Goal: Communication & Community: Connect with others

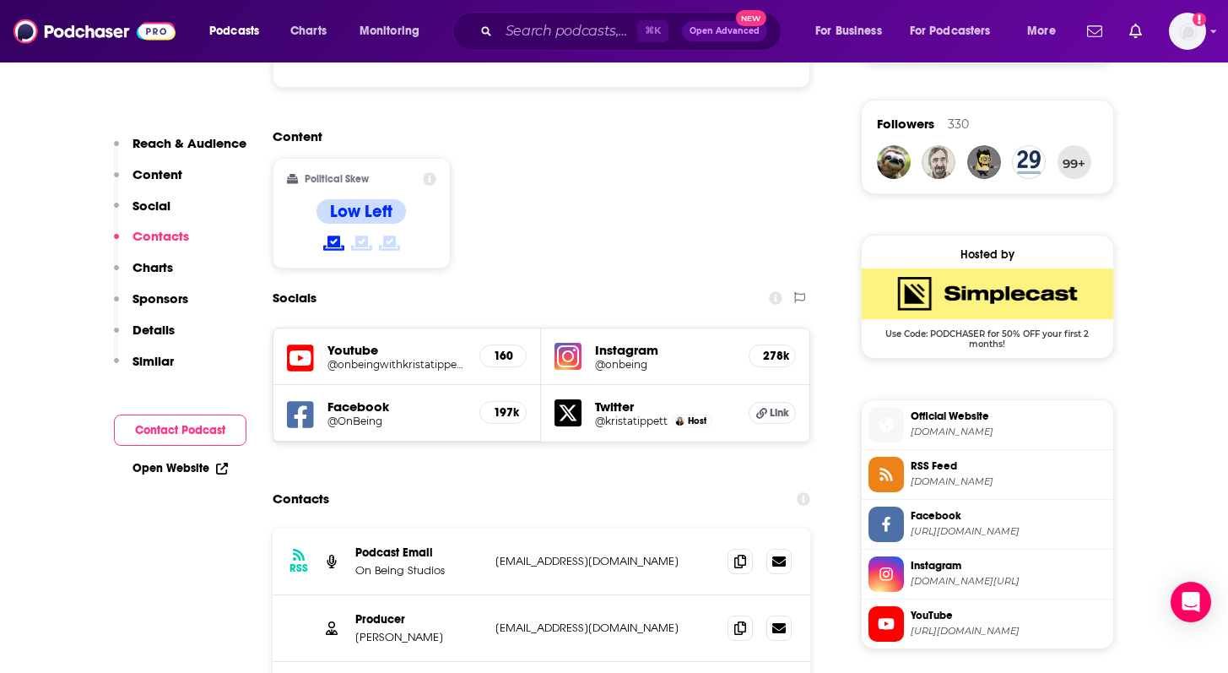
click at [604, 342] on h5 "Instagram" at bounding box center [665, 350] width 140 height 16
click at [690, 358] on h5 "@onbeing" at bounding box center [665, 364] width 140 height 13
click at [381, 398] on h5 "Facebook" at bounding box center [397, 406] width 139 height 16
click at [349, 414] on h5 "@OnBeing" at bounding box center [397, 420] width 139 height 13
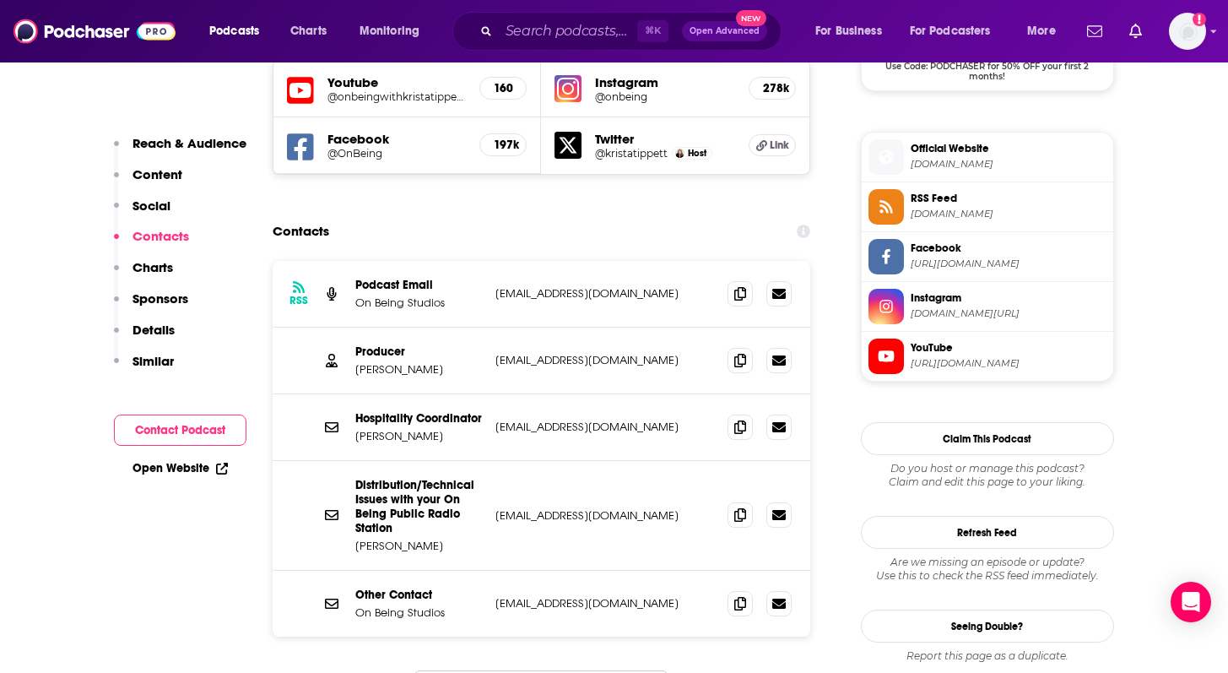
scroll to position [1600, 0]
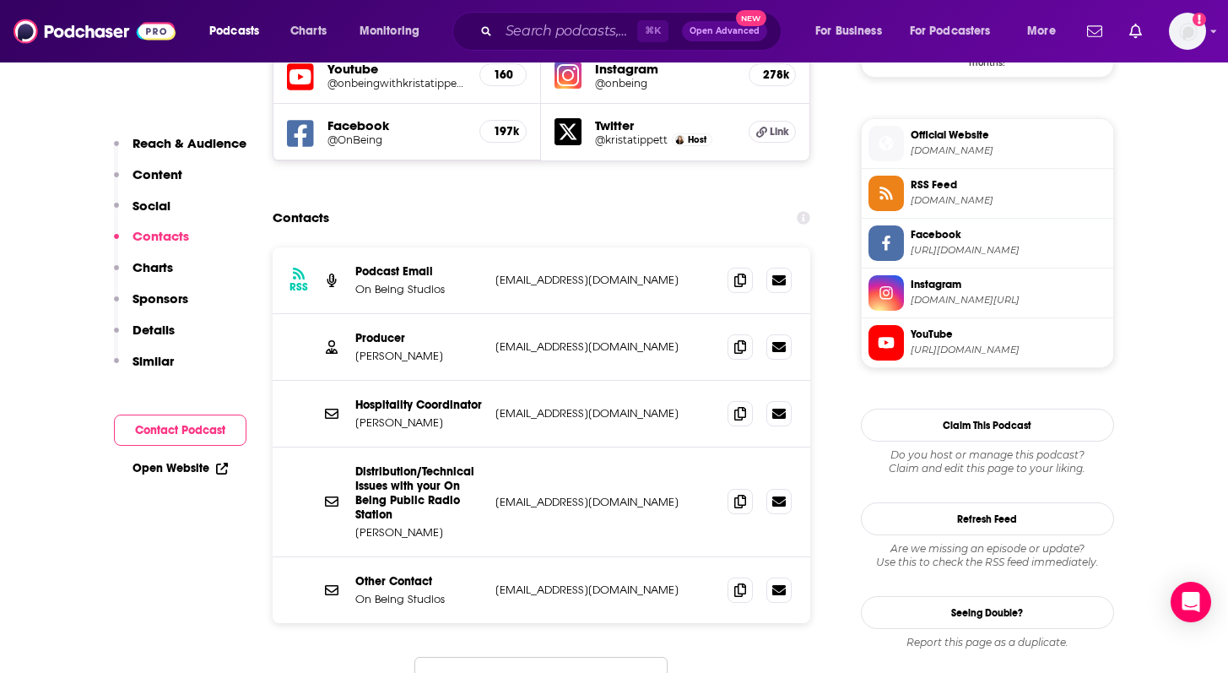
click at [577, 657] on button "Load More..." at bounding box center [540, 680] width 253 height 46
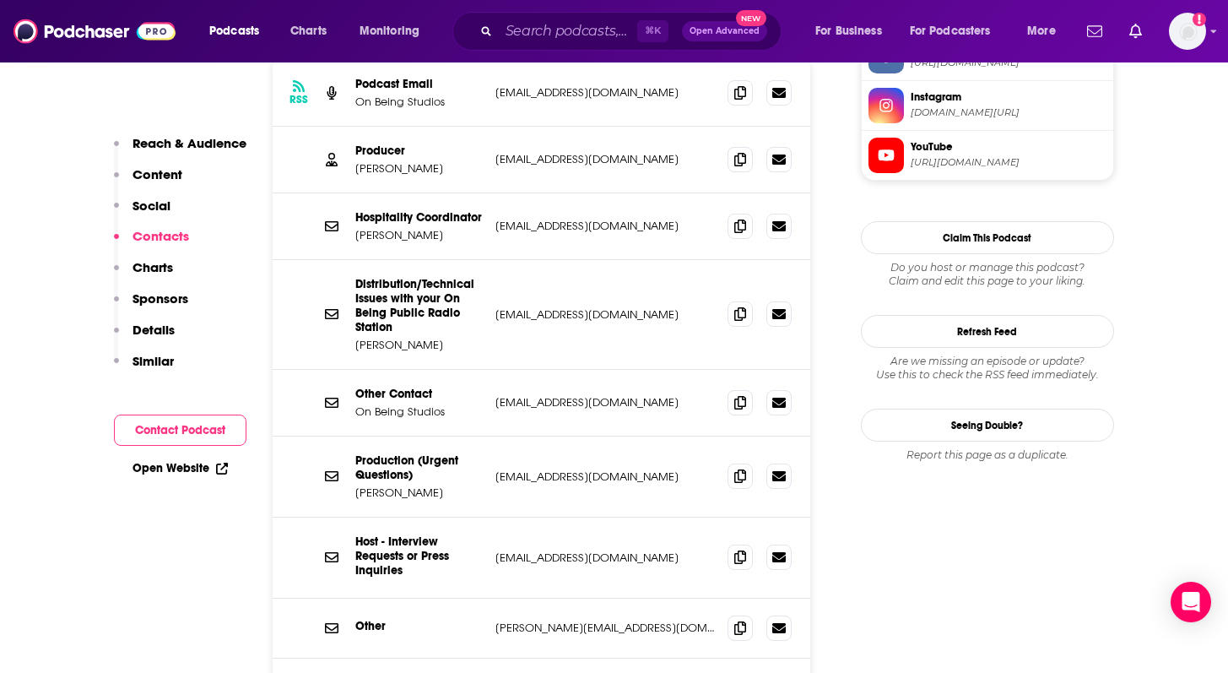
scroll to position [1806, 0]
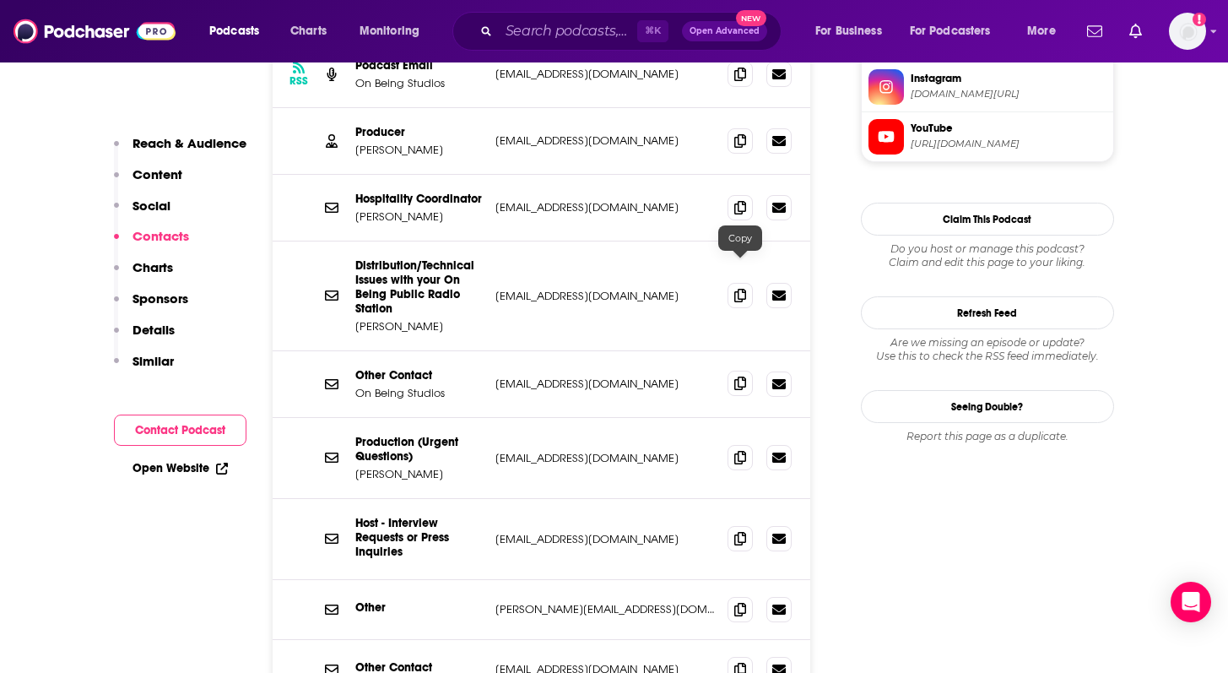
click at [733, 371] on span at bounding box center [740, 383] width 25 height 25
click at [544, 37] on input "Search podcasts, credits, & more..." at bounding box center [568, 31] width 138 height 27
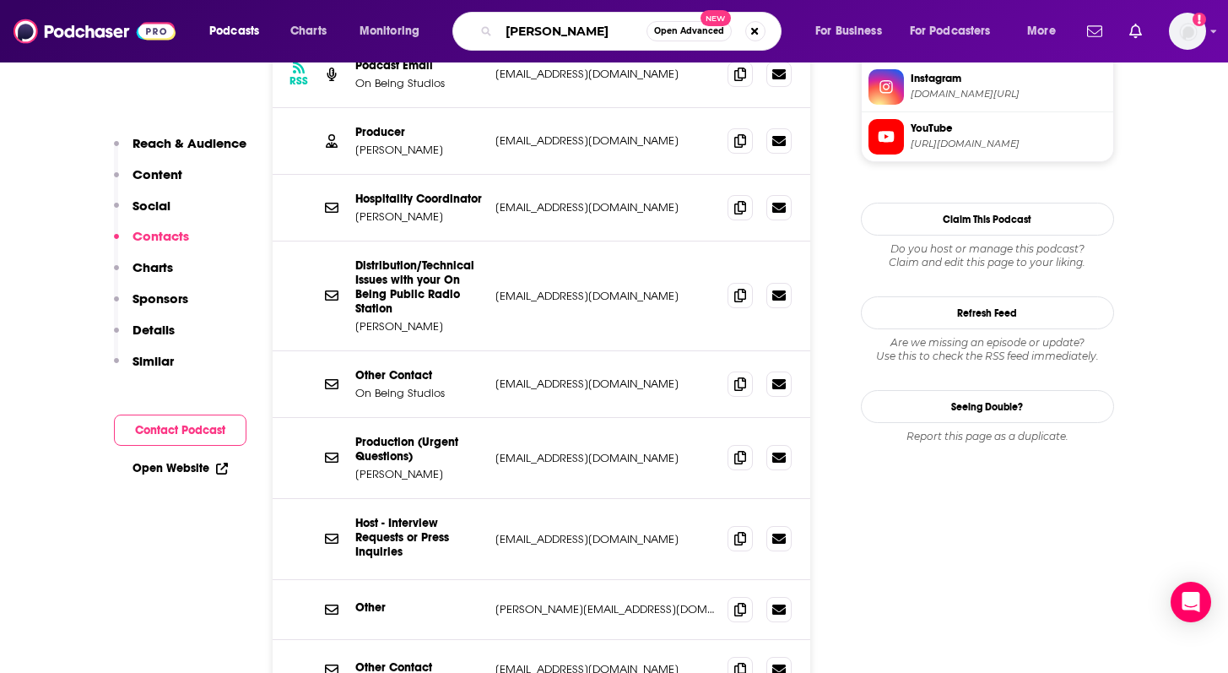
type input "[PERSON_NAME]"
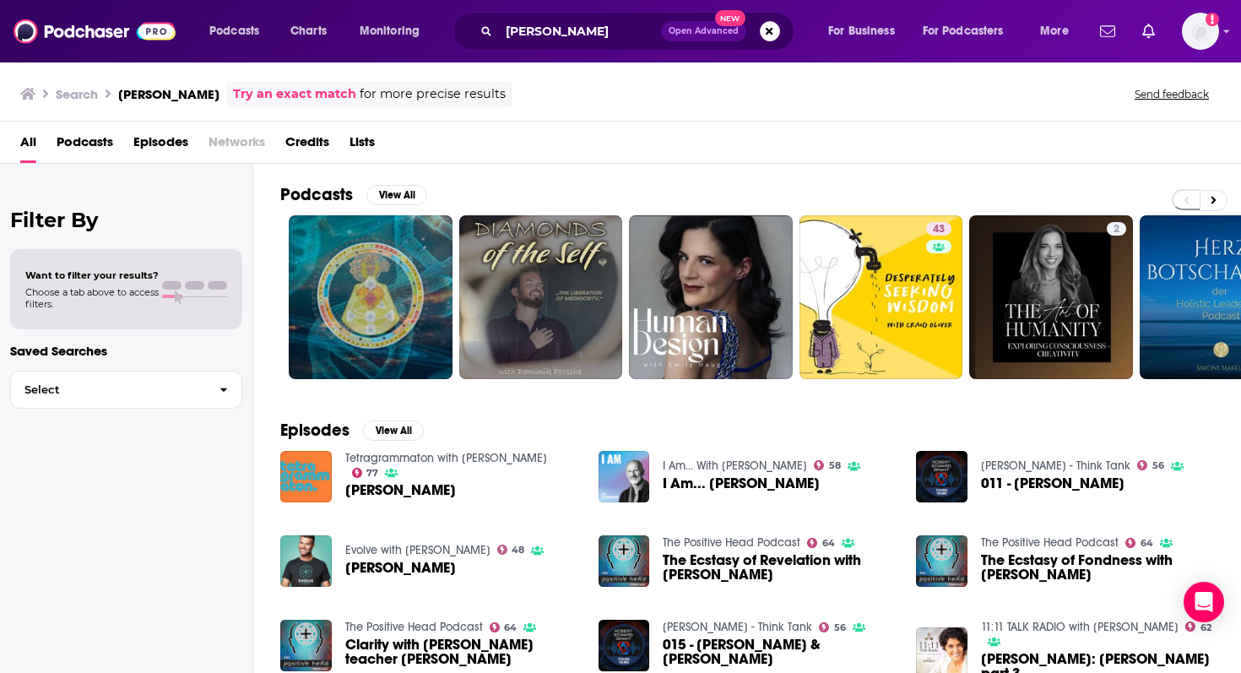
click at [28, 138] on span "All" at bounding box center [28, 145] width 16 height 35
click at [767, 36] on button "Search podcasts, credits, & more..." at bounding box center [770, 31] width 20 height 20
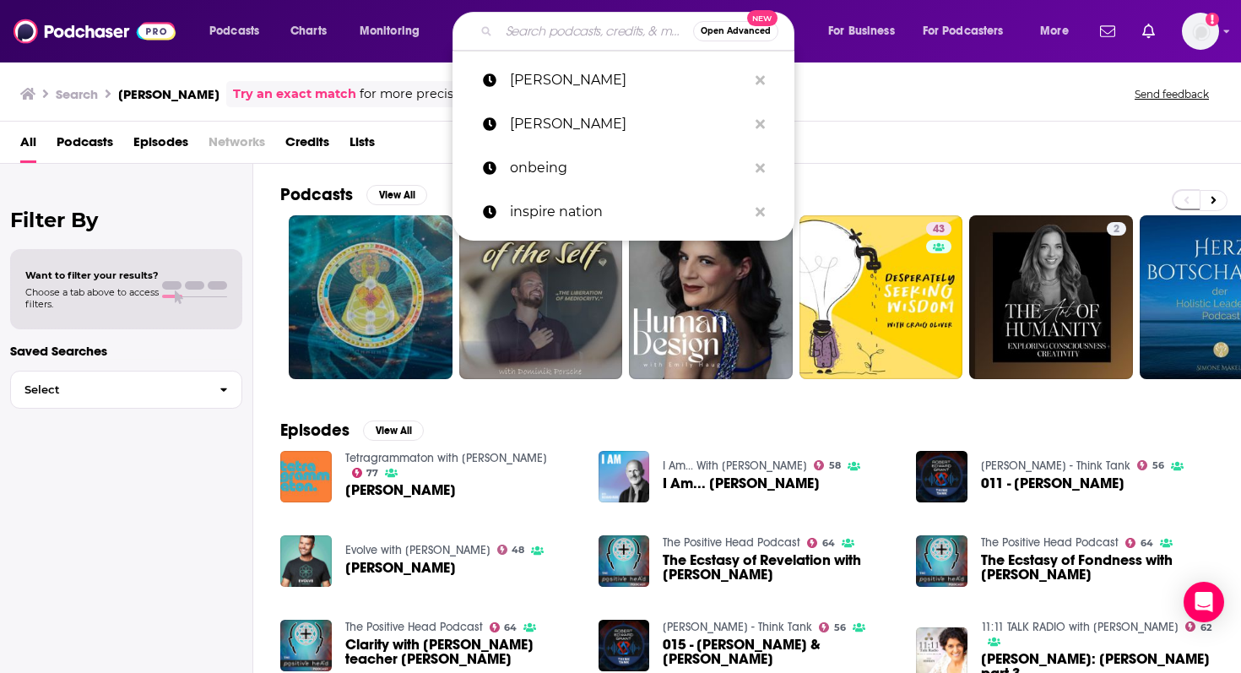
click at [620, 26] on input "Search podcasts, credits, & more..." at bounding box center [596, 31] width 194 height 27
click at [549, 32] on input "Search podcasts, credits, & more..." at bounding box center [596, 31] width 194 height 27
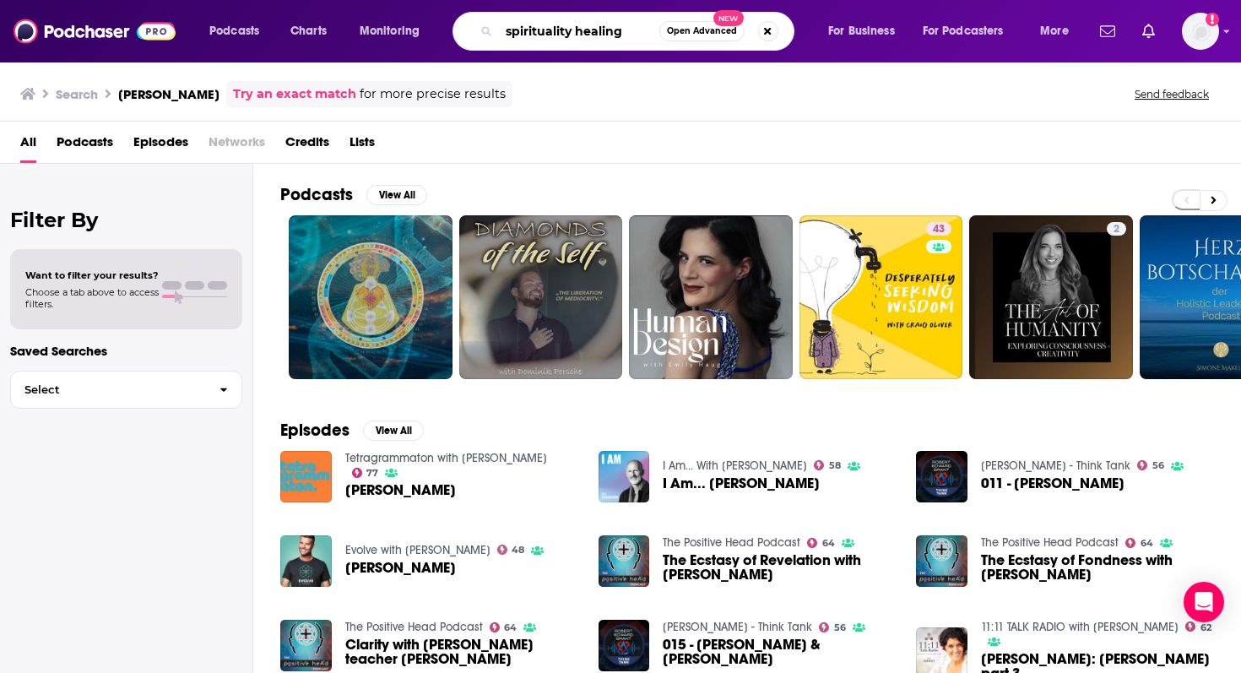
type input "spirituality healing"
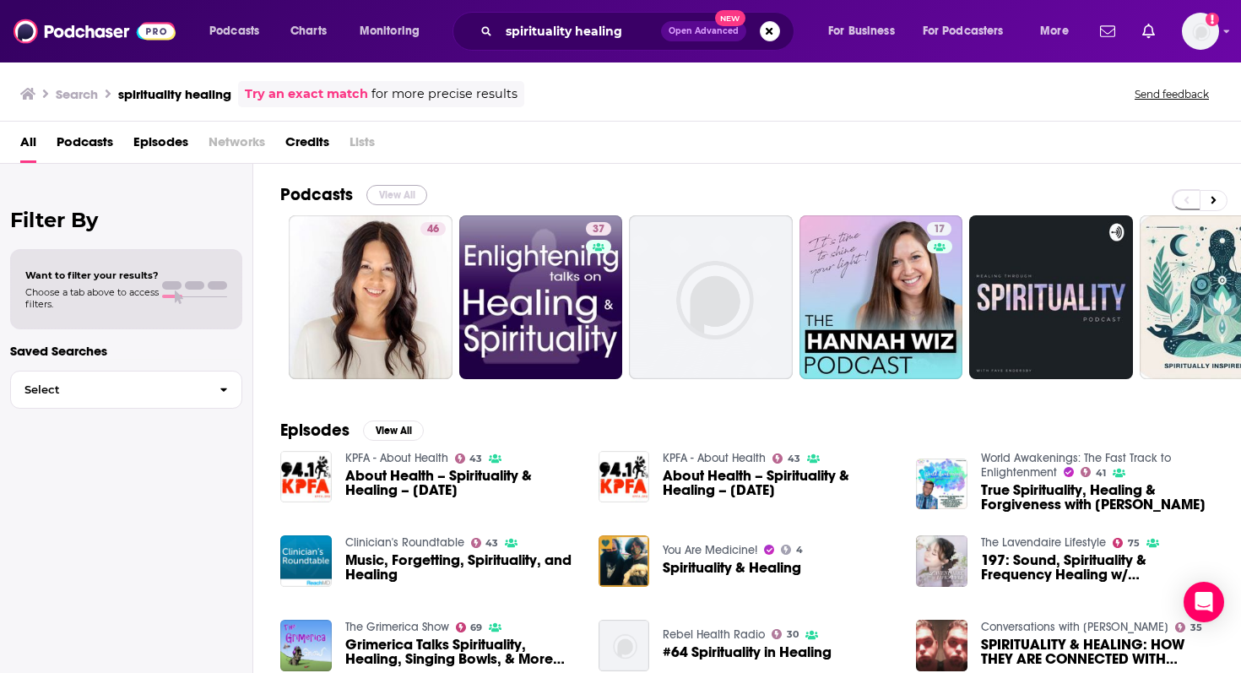
click at [394, 185] on button "View All" at bounding box center [396, 195] width 61 height 20
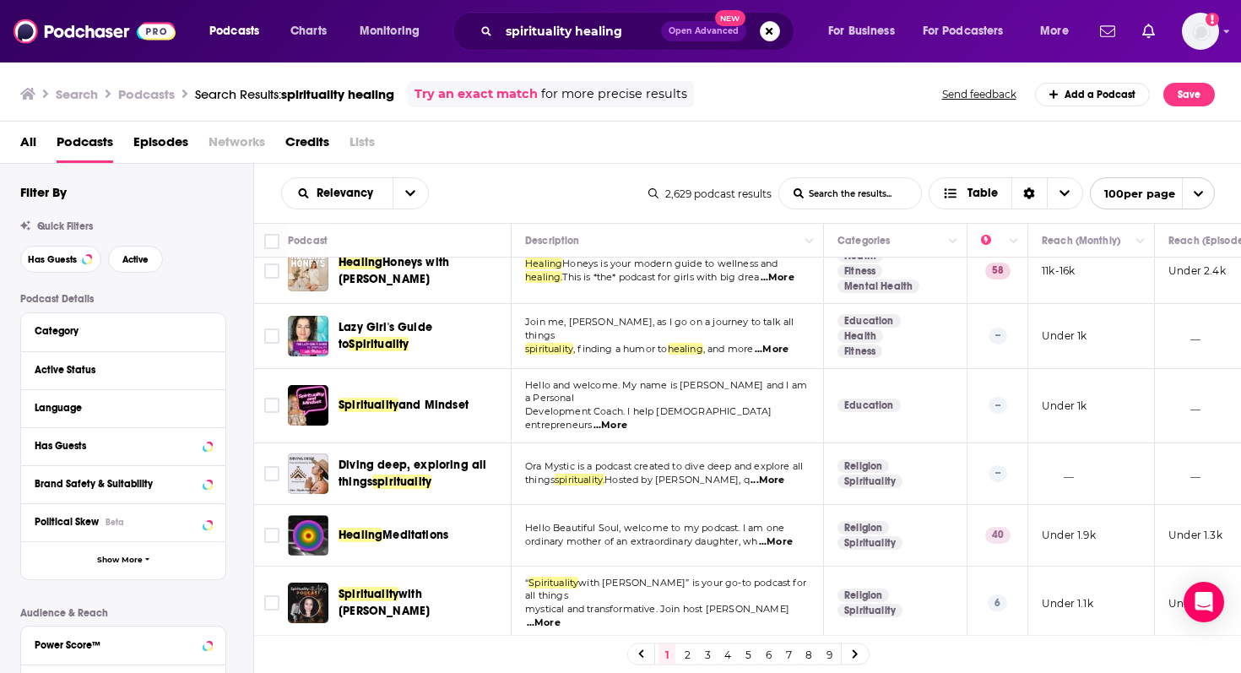
scroll to position [3454, 0]
click at [53, 255] on span "Has Guests" at bounding box center [52, 259] width 49 height 9
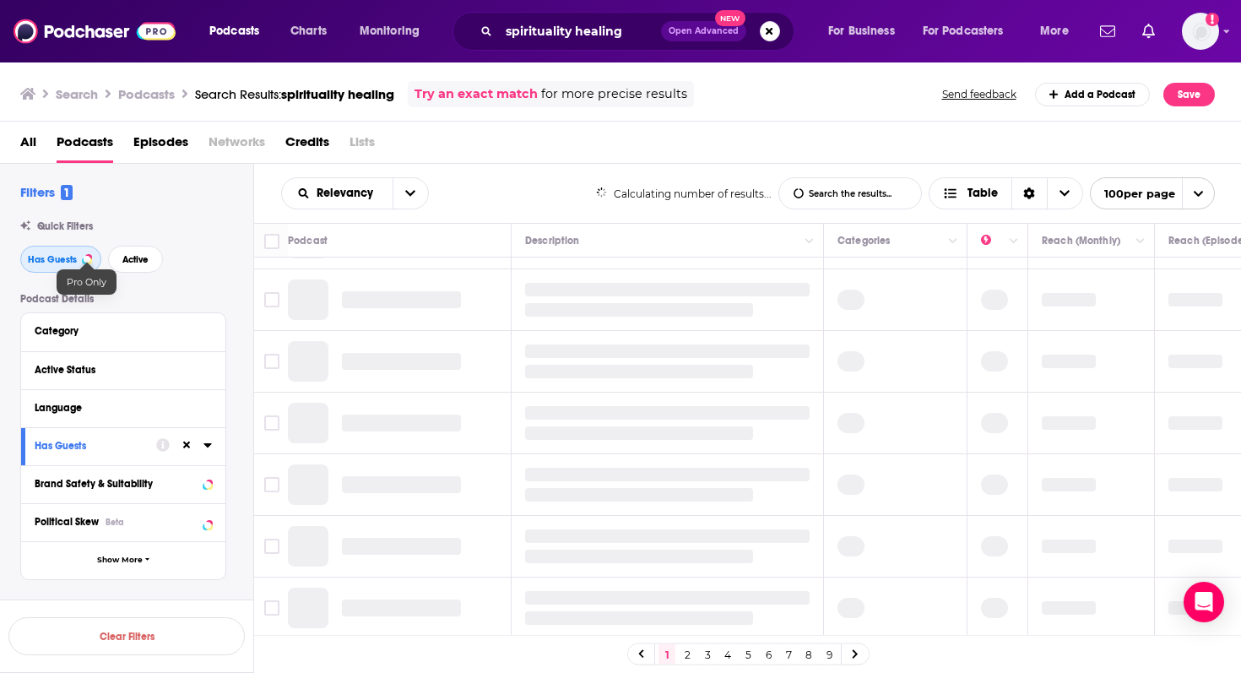
scroll to position [1172, 0]
click at [132, 256] on span "Active" at bounding box center [135, 259] width 26 height 9
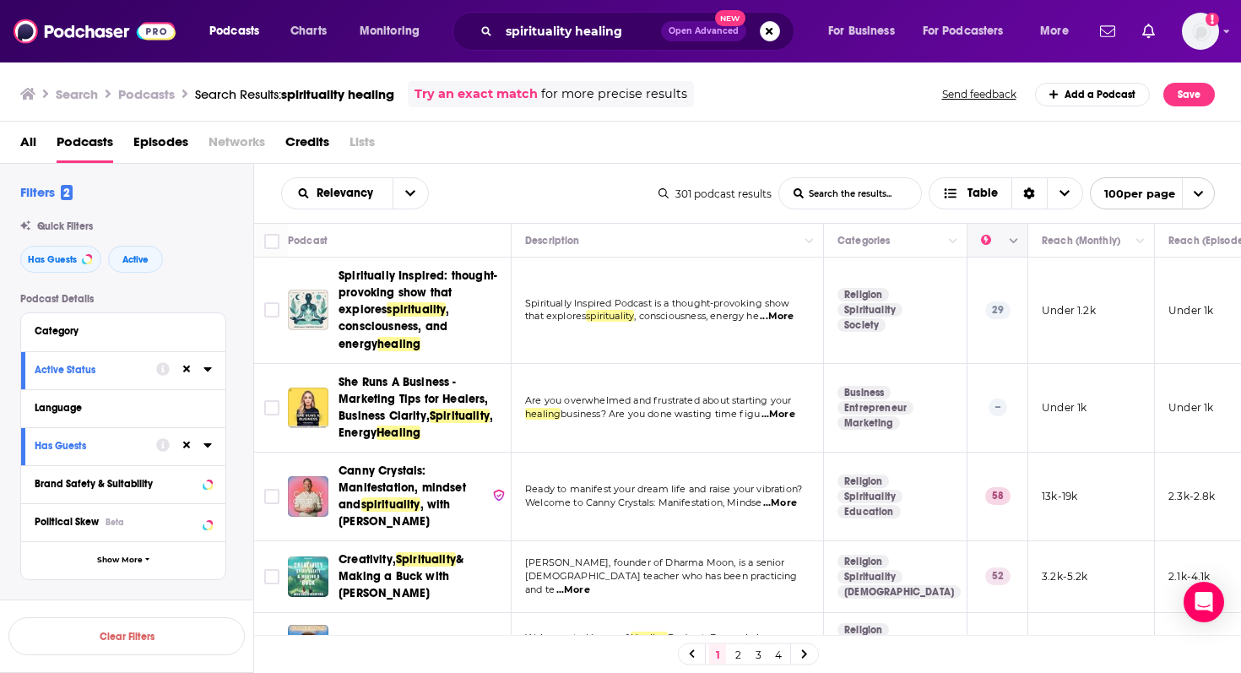
click at [1001, 238] on icon "Move" at bounding box center [996, 240] width 14 height 5
click at [1010, 252] on th at bounding box center [997, 241] width 61 height 34
click at [1008, 246] on button "Column Actions" at bounding box center [1014, 241] width 20 height 20
click at [989, 226] on div at bounding box center [620, 336] width 1241 height 673
click at [953, 184] on span "Table" at bounding box center [970, 194] width 82 height 29
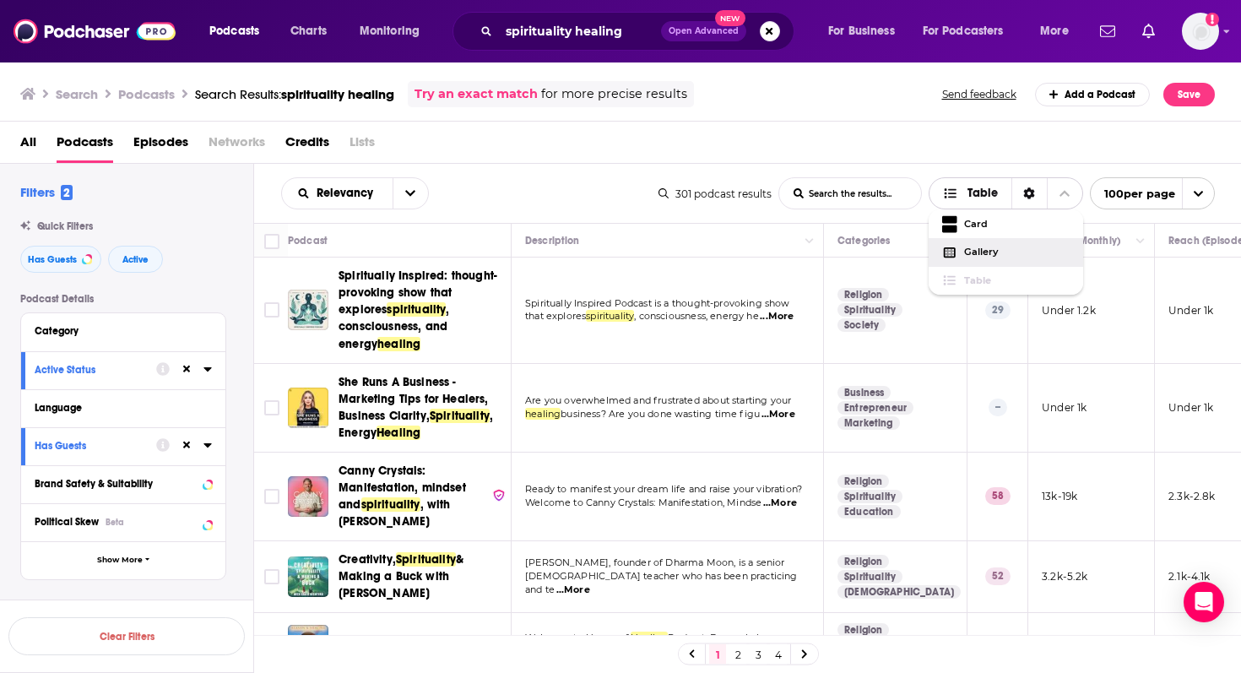
click at [973, 251] on span "Gallery" at bounding box center [1017, 251] width 106 height 9
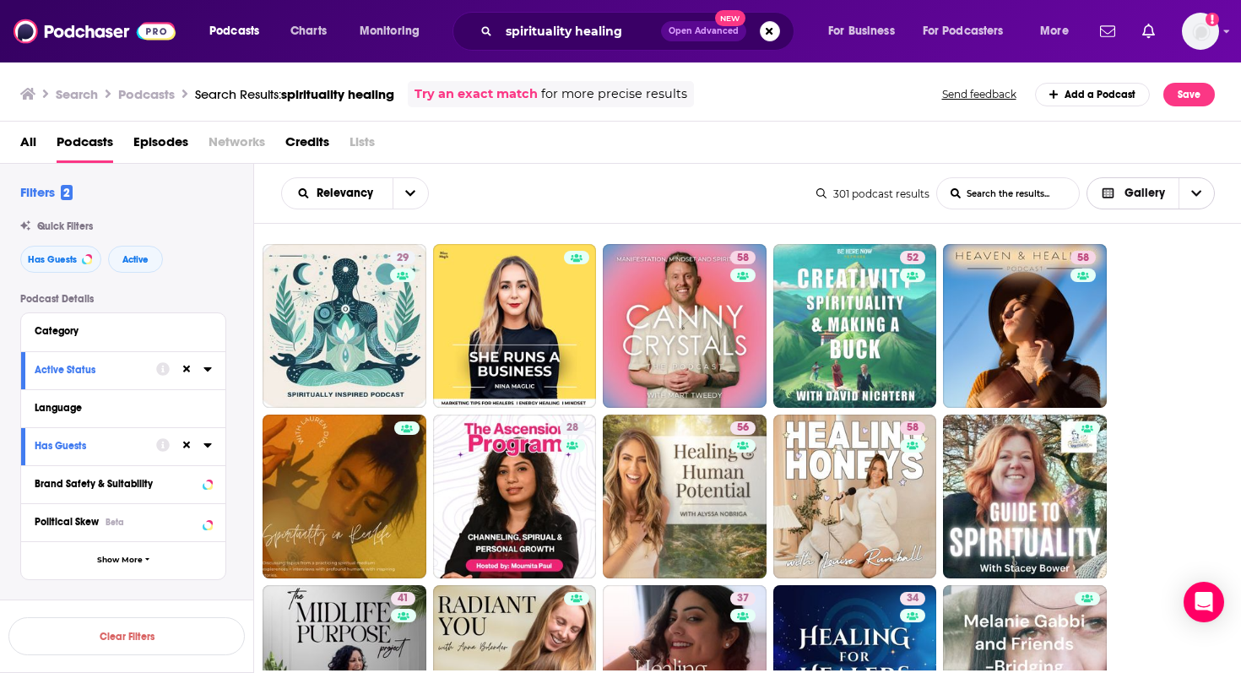
click at [1112, 196] on icon "Choose View" at bounding box center [1108, 193] width 15 height 12
click at [1132, 280] on span "Table" at bounding box center [1161, 280] width 80 height 9
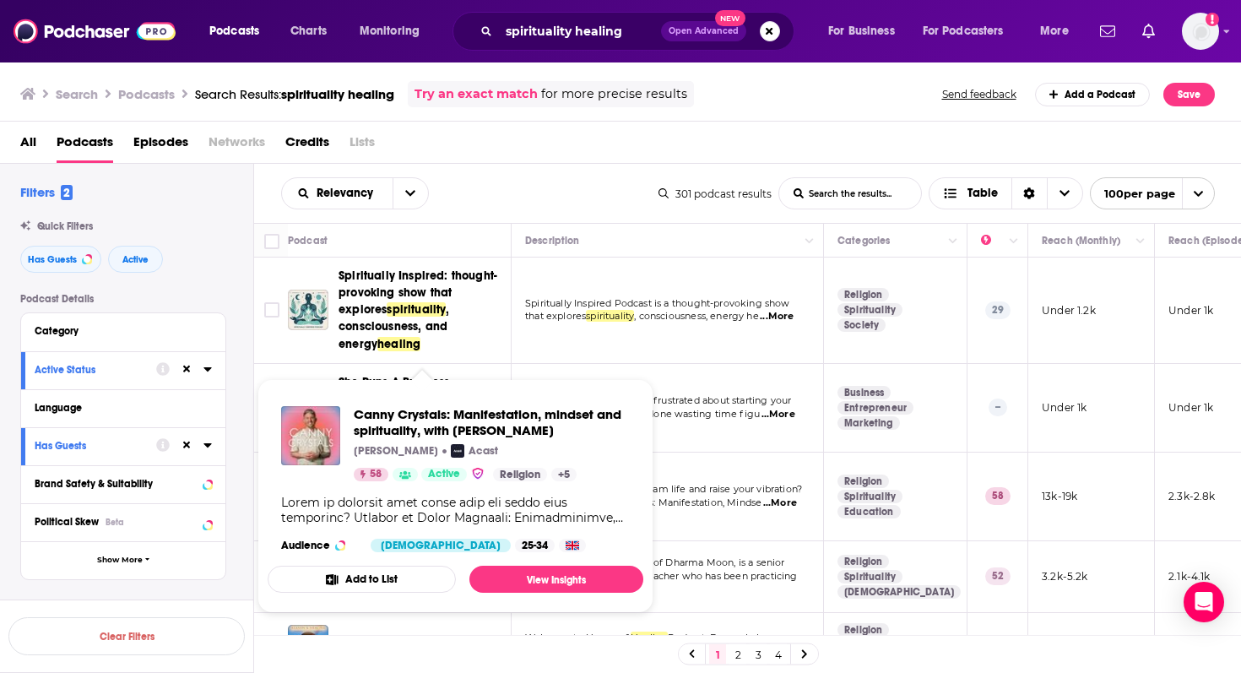
click at [398, 480] on link "Show Podcast Details" at bounding box center [405, 475] width 25 height 14
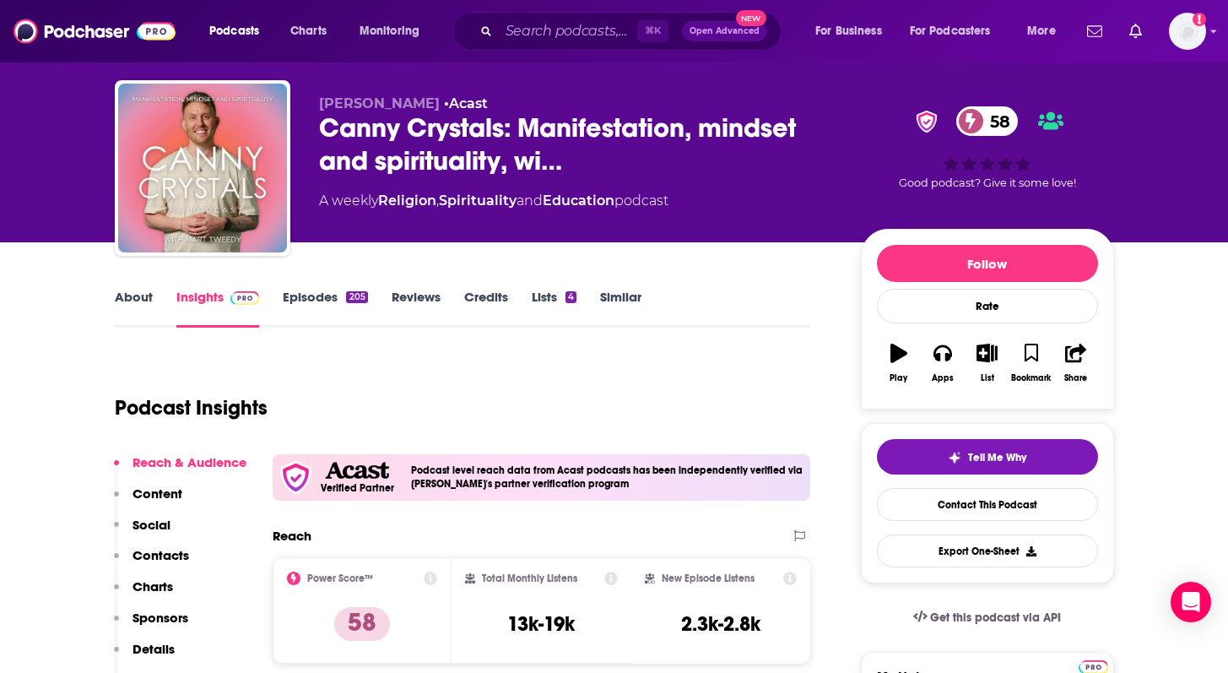
scroll to position [122, 0]
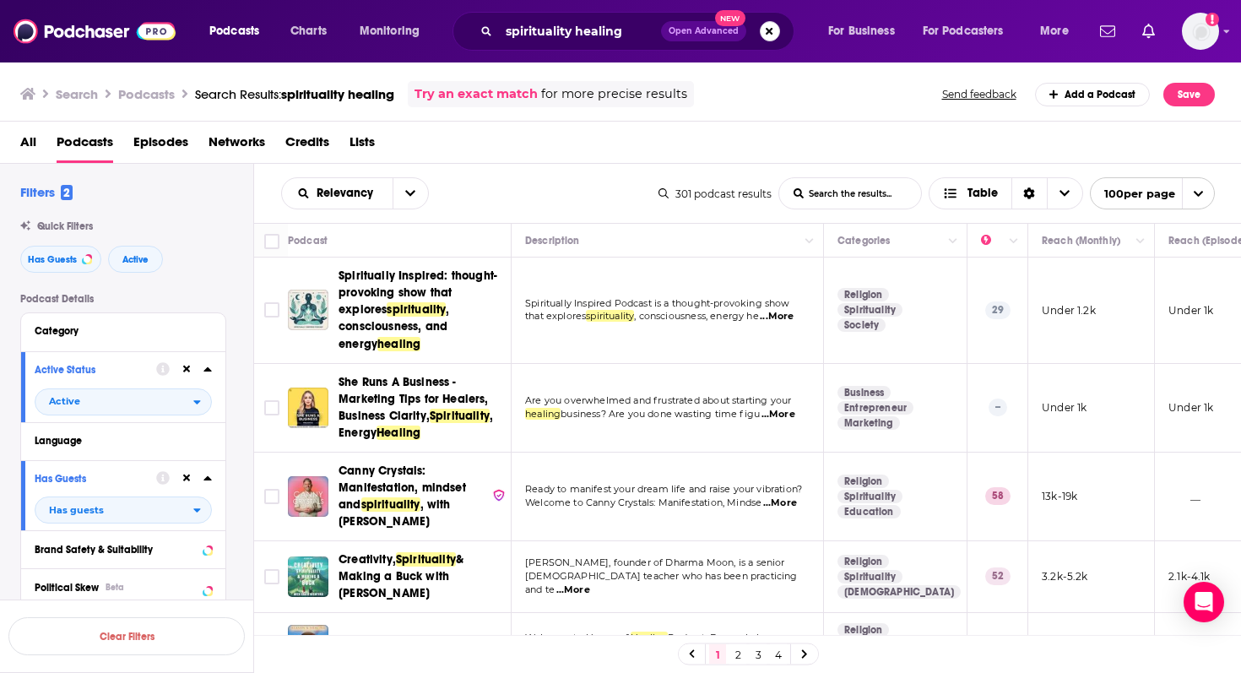
click at [765, 27] on button "Search podcasts, credits, & more..." at bounding box center [770, 31] width 20 height 20
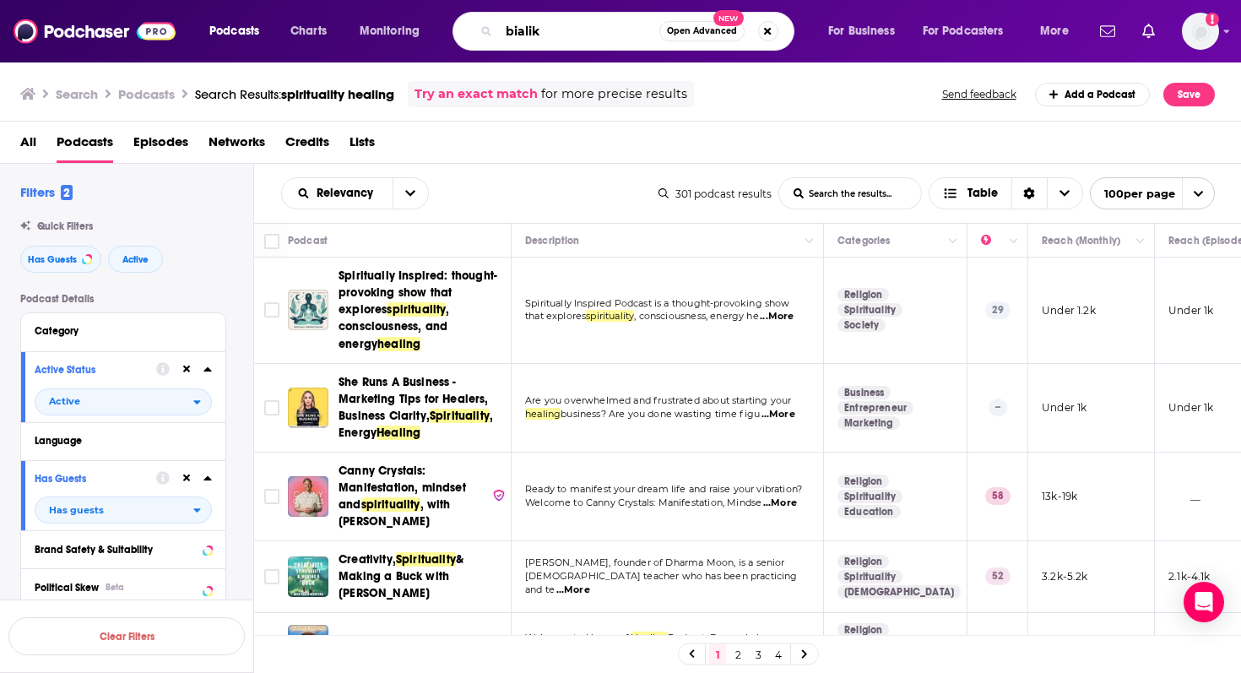
type input "bialik"
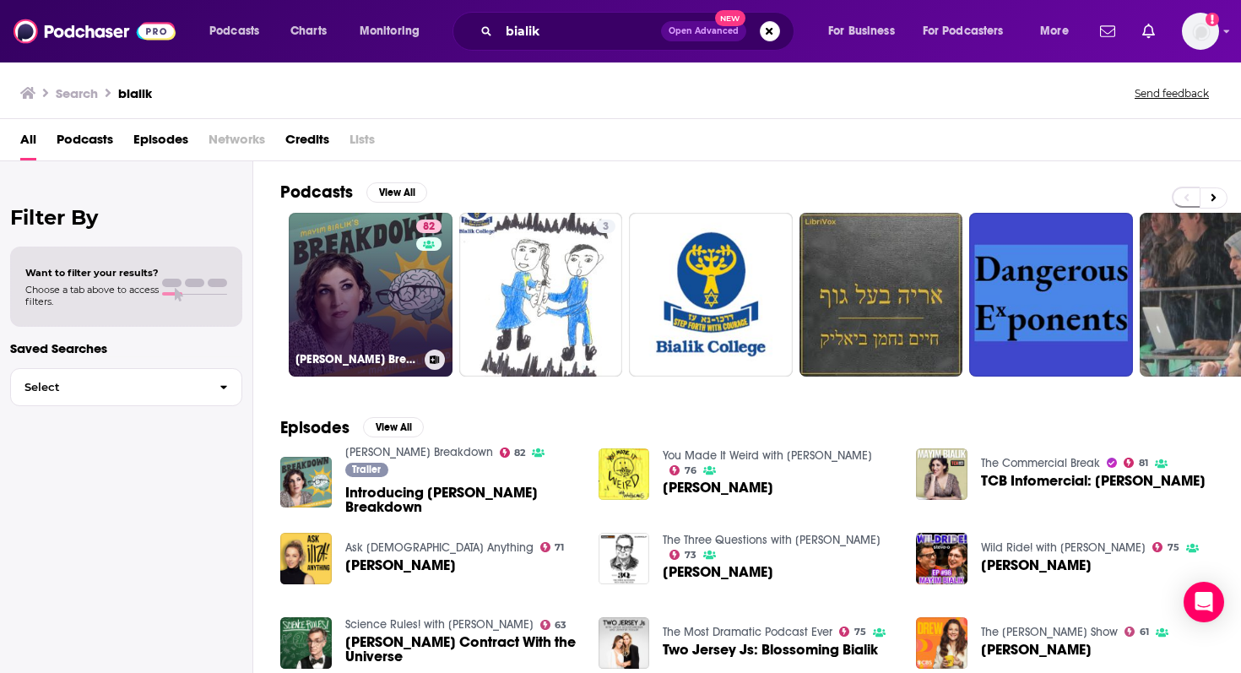
click at [347, 317] on link "82 [PERSON_NAME] Breakdown" at bounding box center [371, 295] width 164 height 164
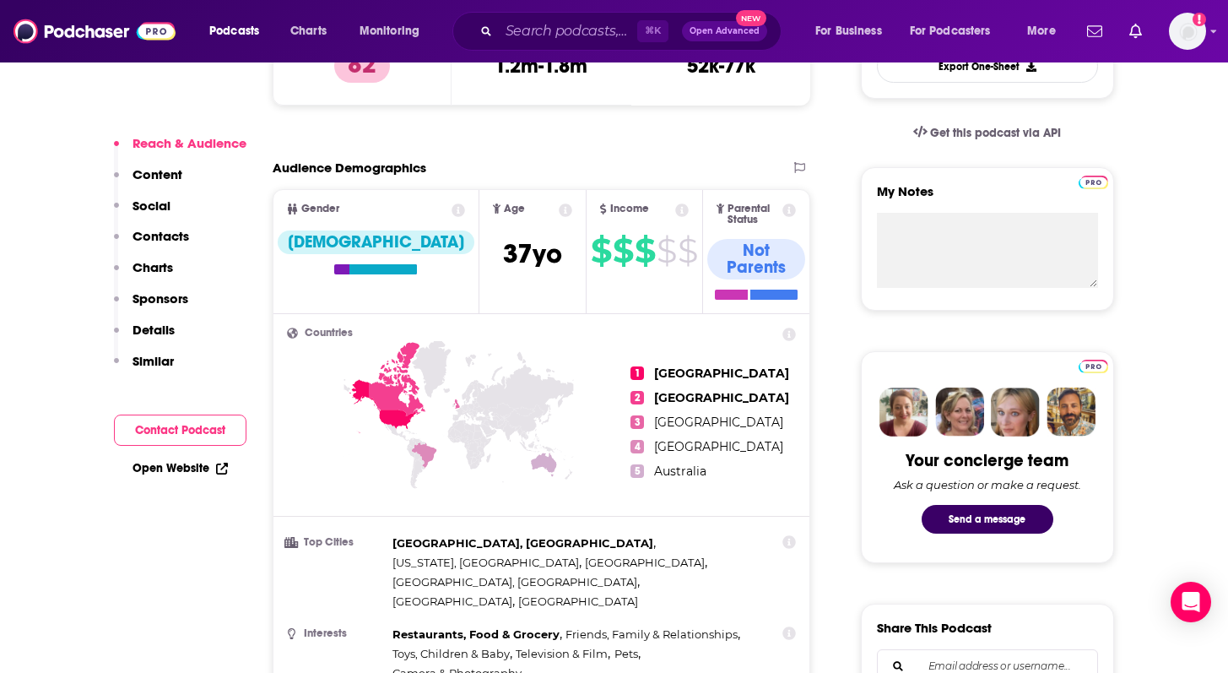
scroll to position [577, 0]
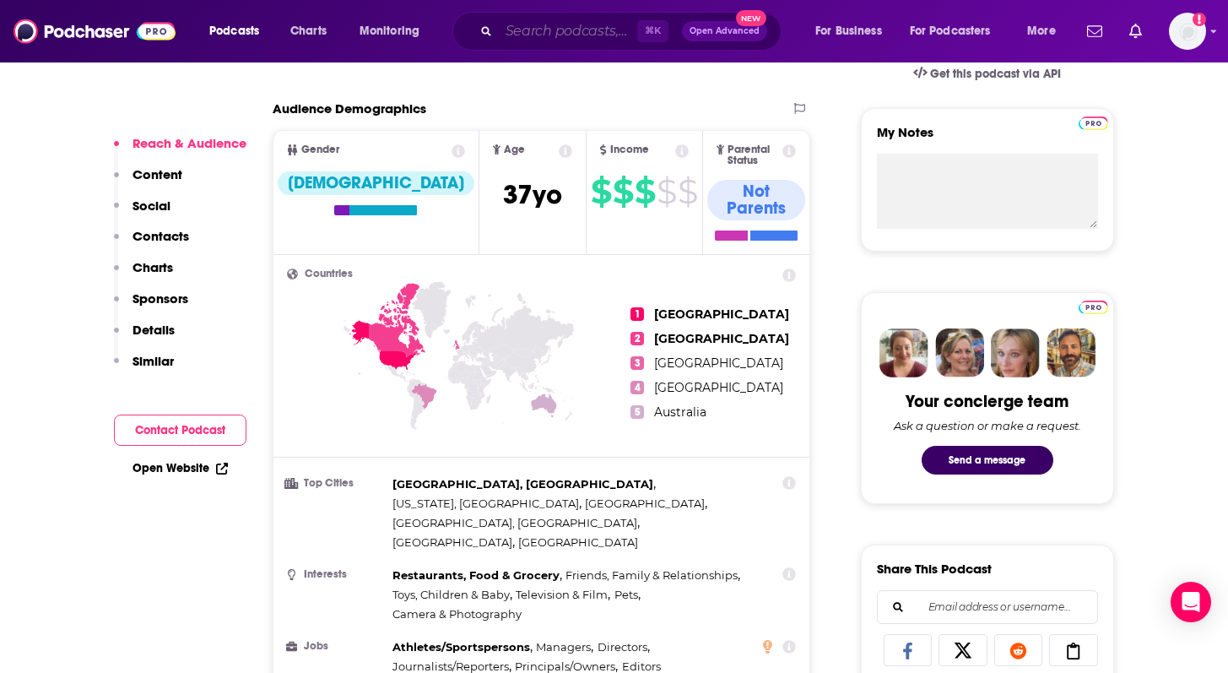
click at [539, 25] on input "Search podcasts, credits, & more..." at bounding box center [568, 31] width 138 height 27
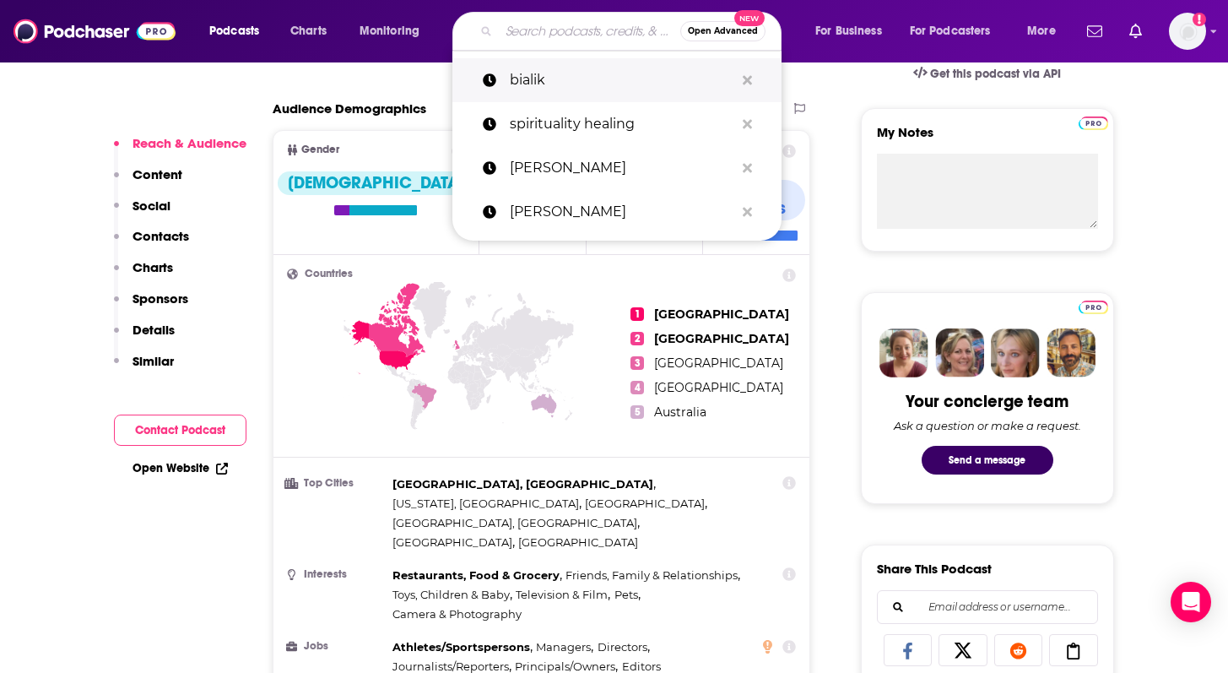
click at [519, 78] on p "bialik" at bounding box center [622, 80] width 225 height 44
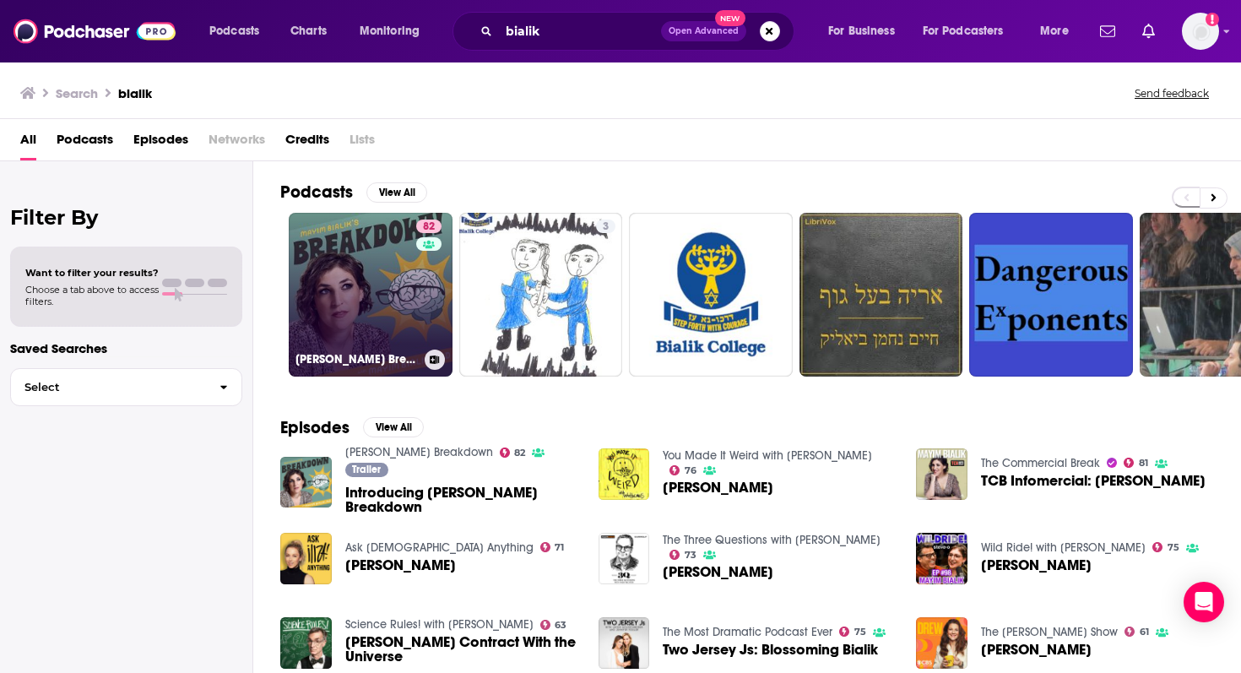
click at [374, 306] on link "82 [PERSON_NAME] Breakdown" at bounding box center [371, 295] width 164 height 164
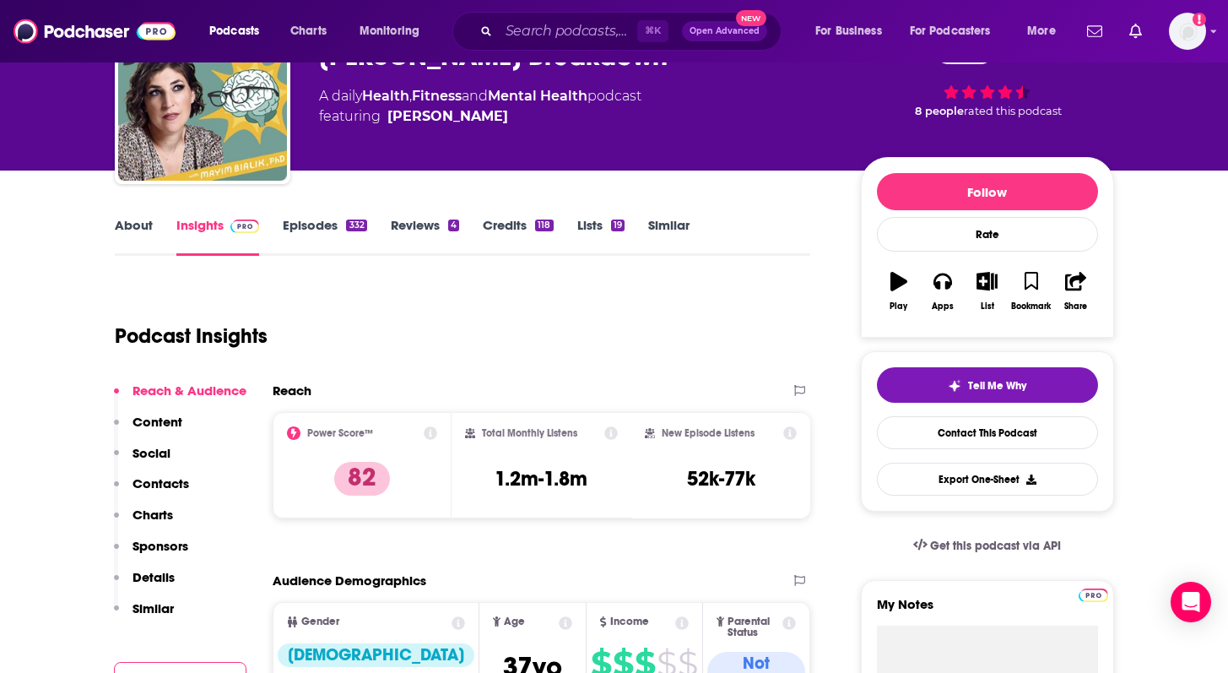
scroll to position [122, 0]
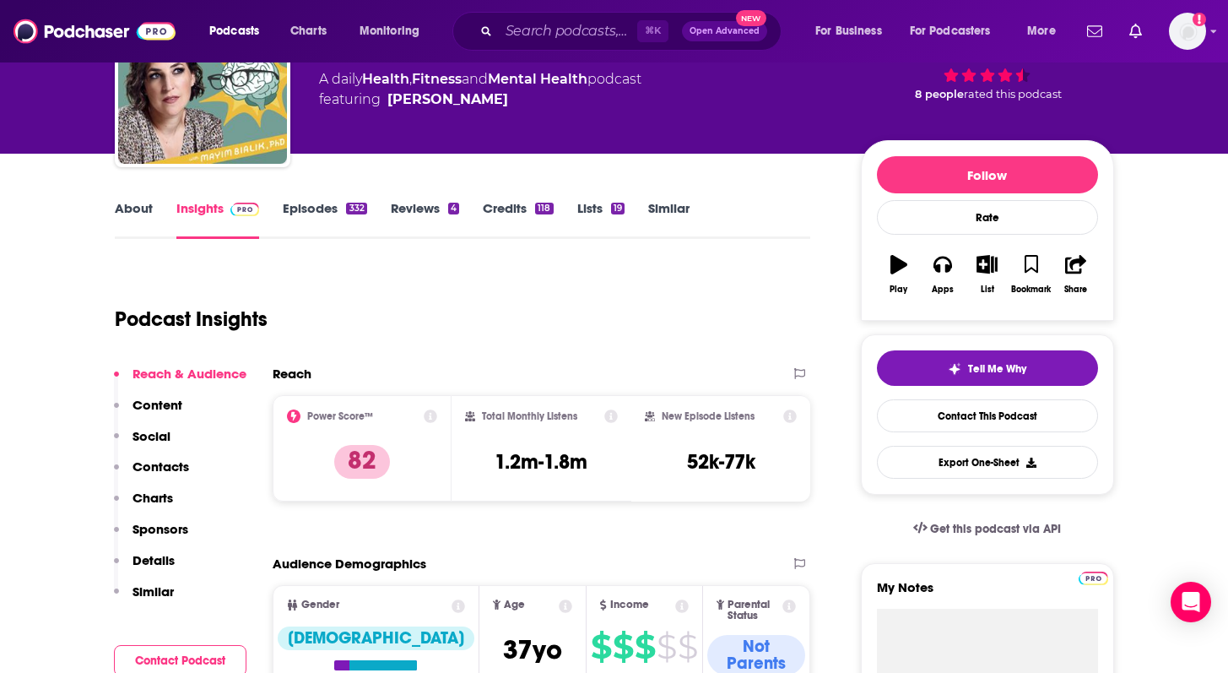
click at [128, 203] on link "About" at bounding box center [134, 219] width 38 height 39
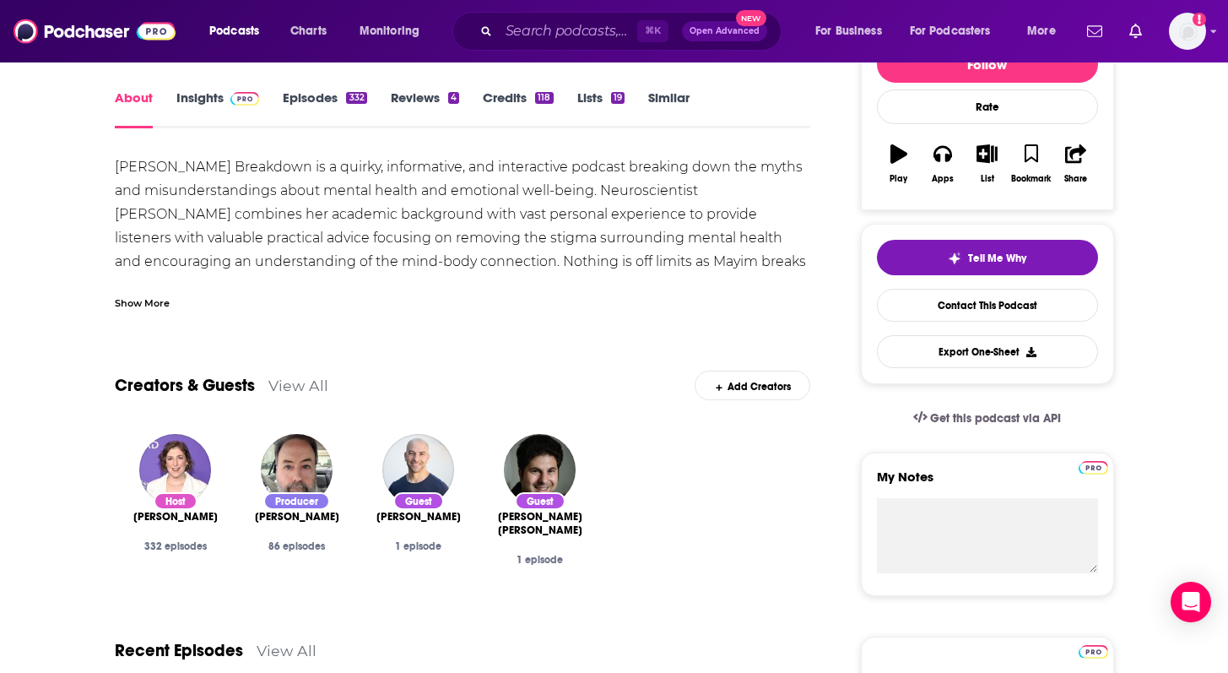
scroll to position [233, 0]
click at [201, 90] on link "Insights" at bounding box center [218, 108] width 84 height 39
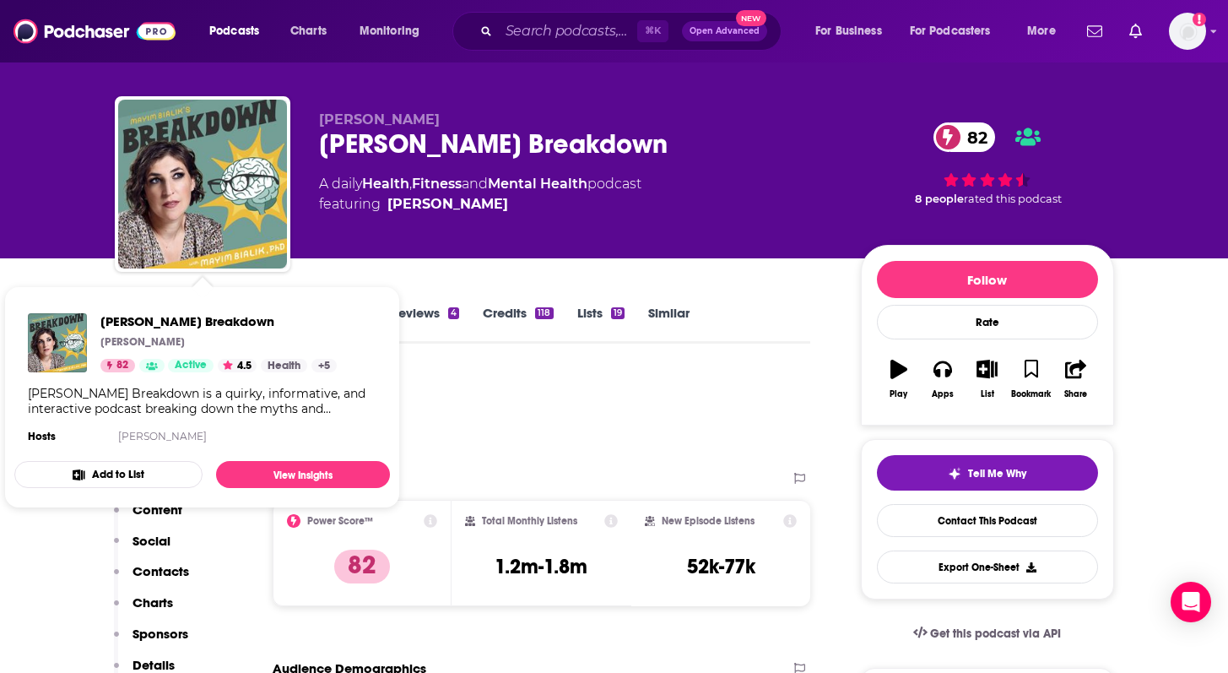
scroll to position [23, 0]
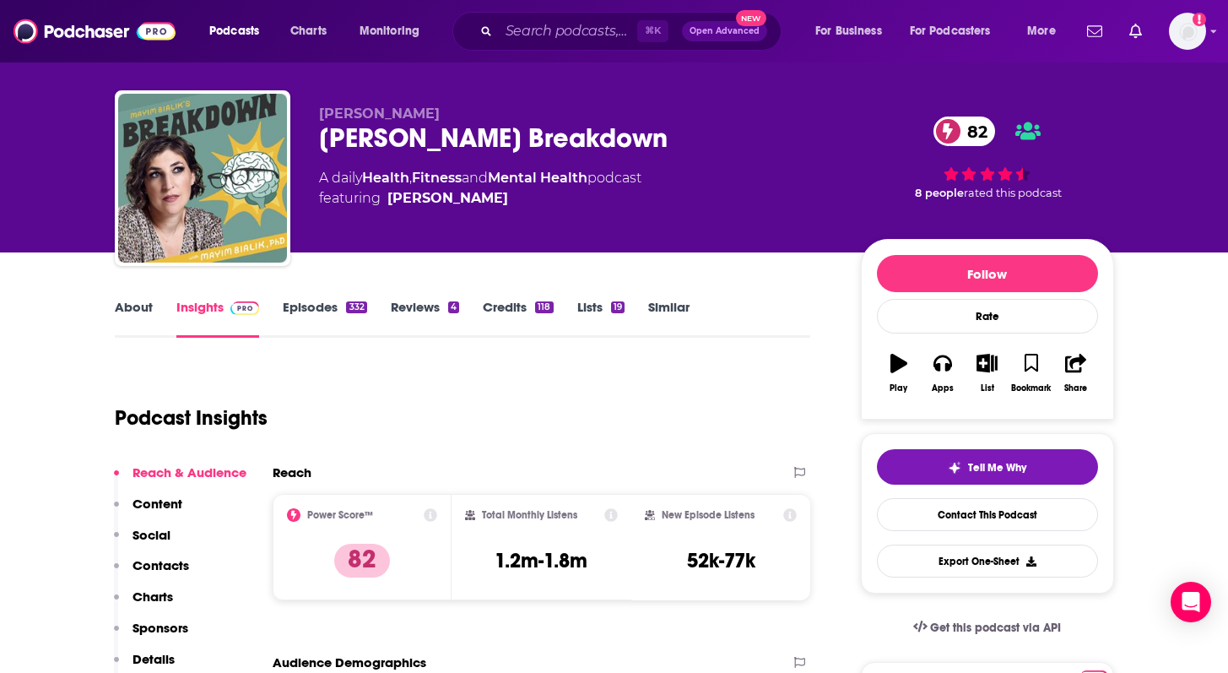
click at [484, 400] on div "Podcast Insights" at bounding box center [456, 408] width 683 height 86
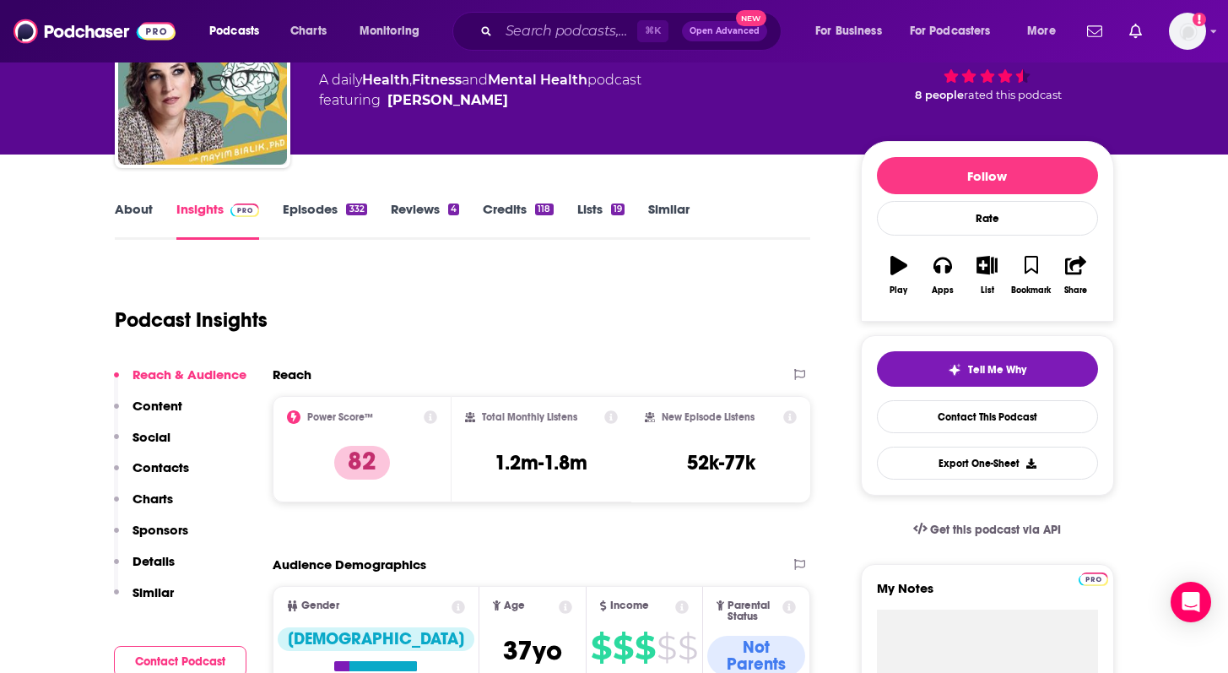
scroll to position [131, 0]
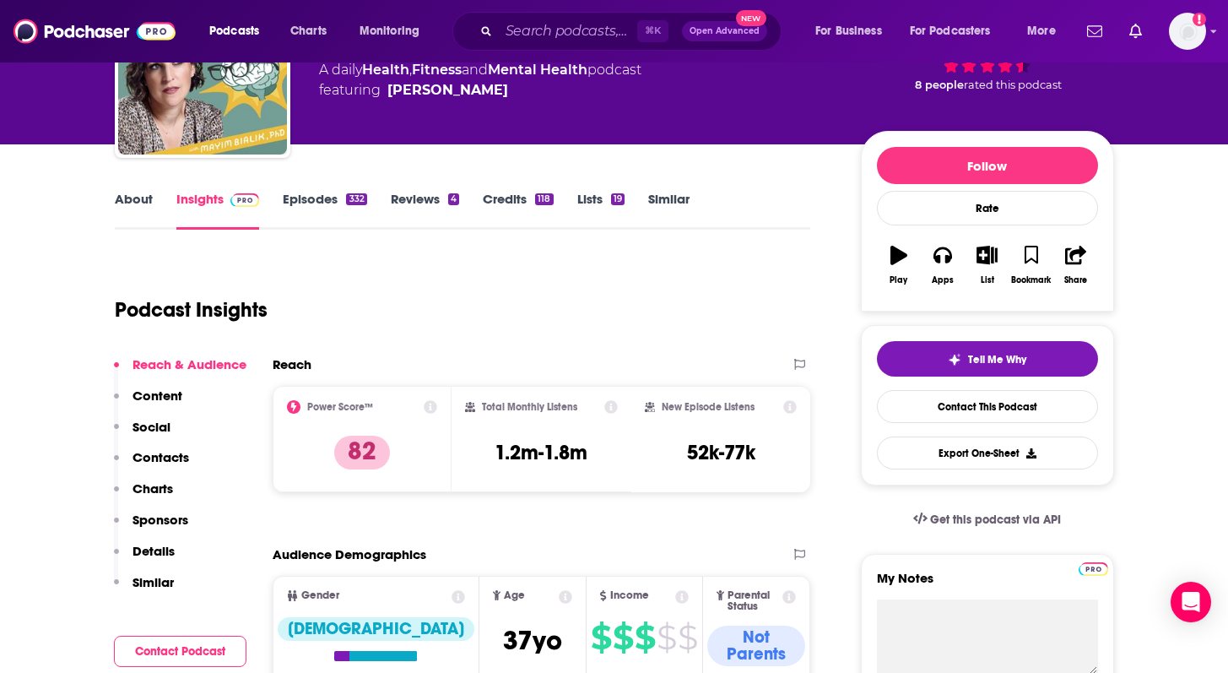
click at [176, 463] on p "Contacts" at bounding box center [161, 457] width 57 height 16
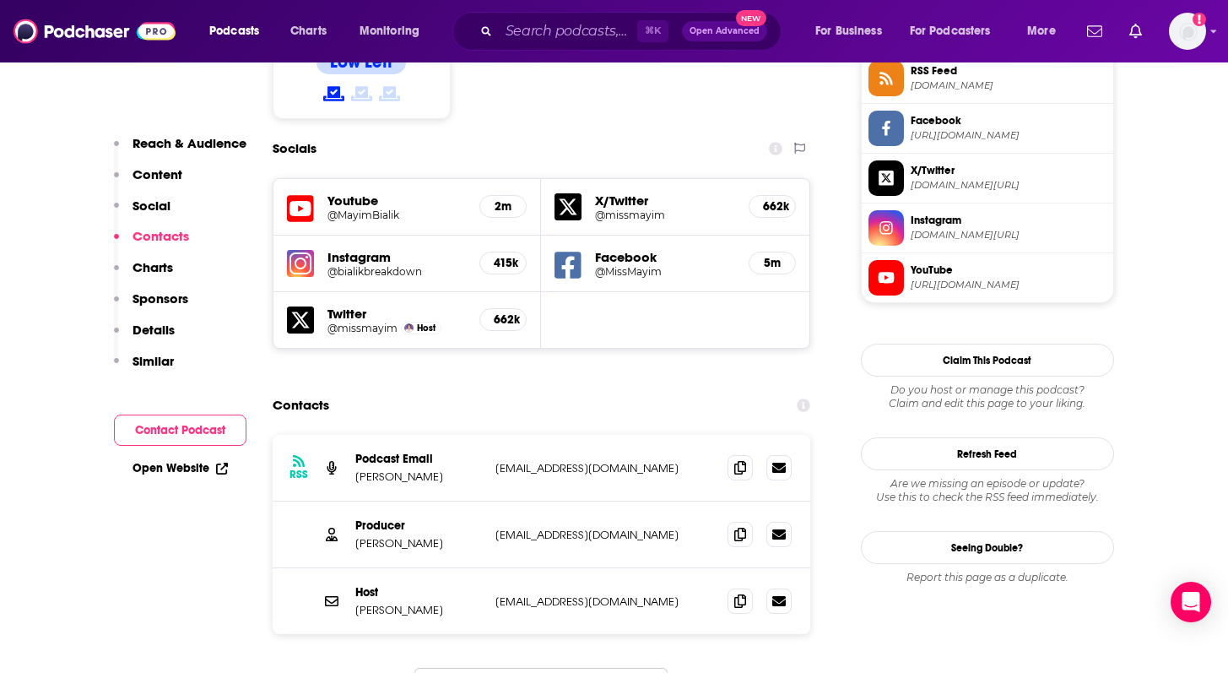
scroll to position [1507, 0]
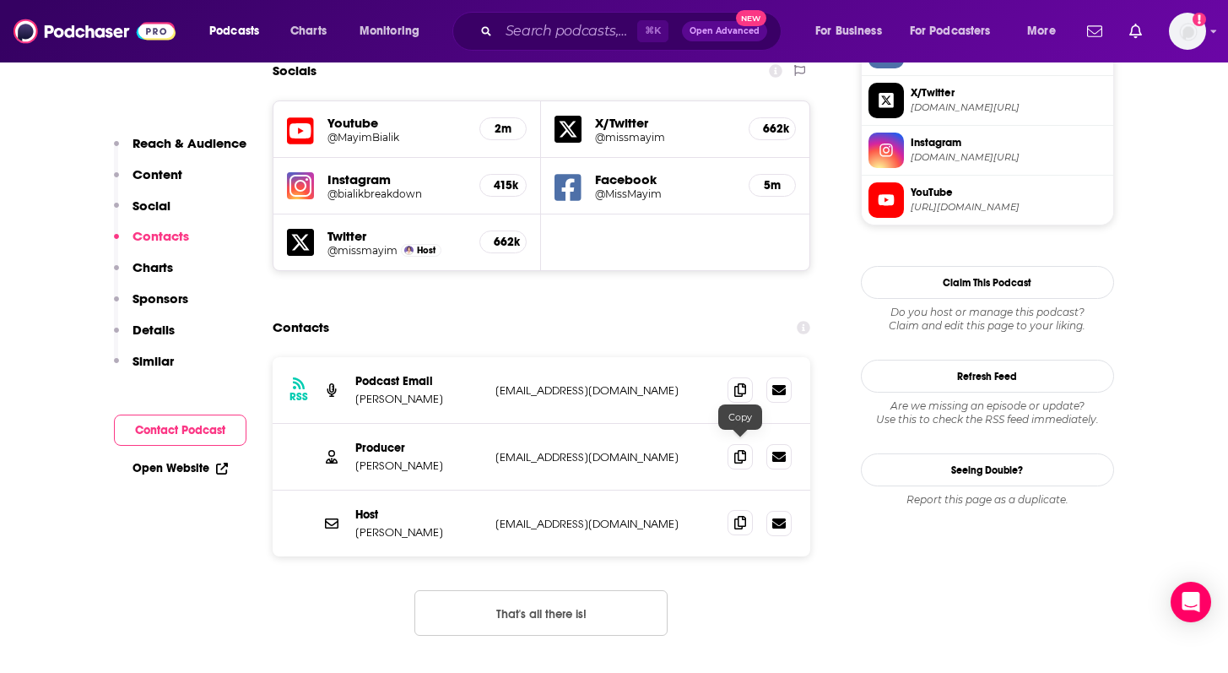
click at [742, 516] on icon at bounding box center [740, 523] width 12 height 14
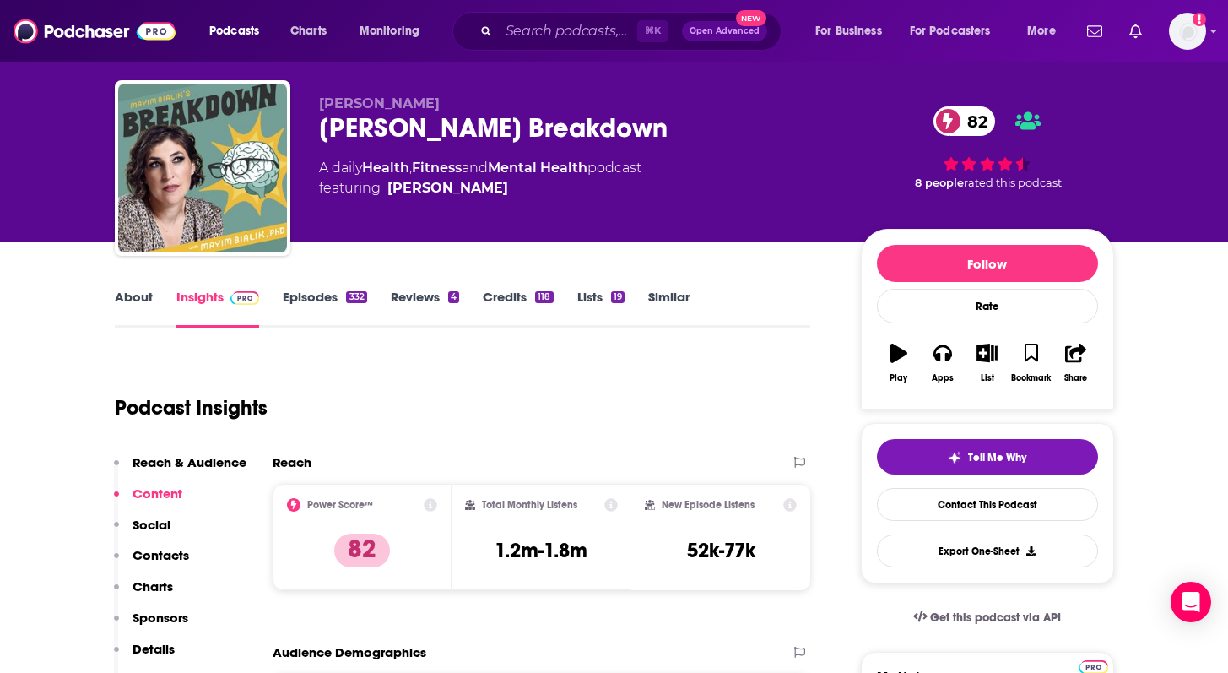
scroll to position [0, 0]
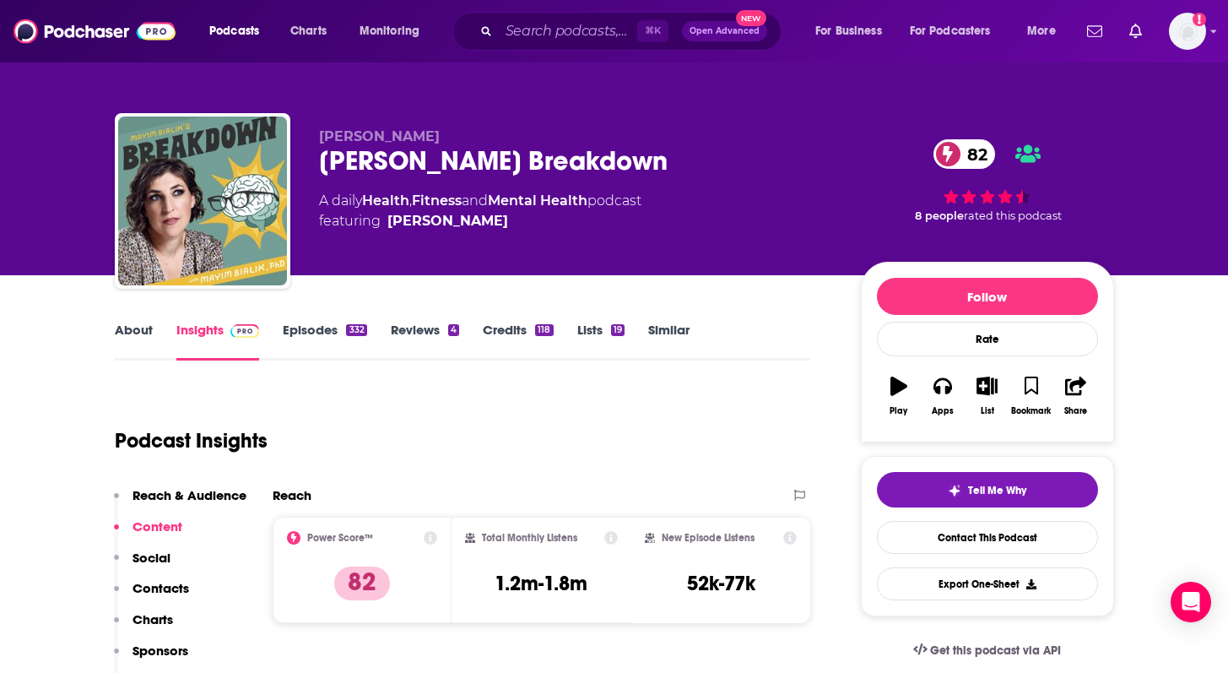
drag, startPoint x: 650, startPoint y: 168, endPoint x: 301, endPoint y: 169, distance: 349.5
click at [301, 169] on div "[PERSON_NAME] [PERSON_NAME] Breakdown 82 A daily Health , Fitness and Mental He…" at bounding box center [615, 204] width 1000 height 182
copy h2 "[PERSON_NAME] Breakdown"
click at [319, 333] on link "Episodes 332" at bounding box center [325, 341] width 84 height 39
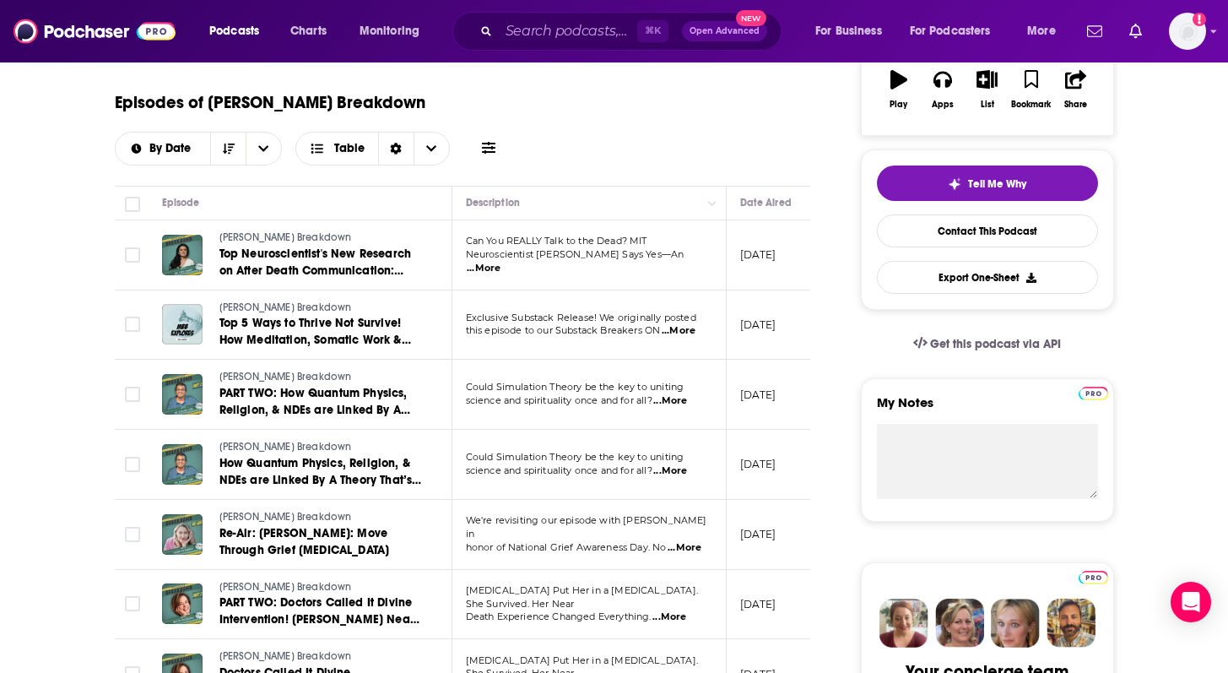
scroll to position [206, 0]
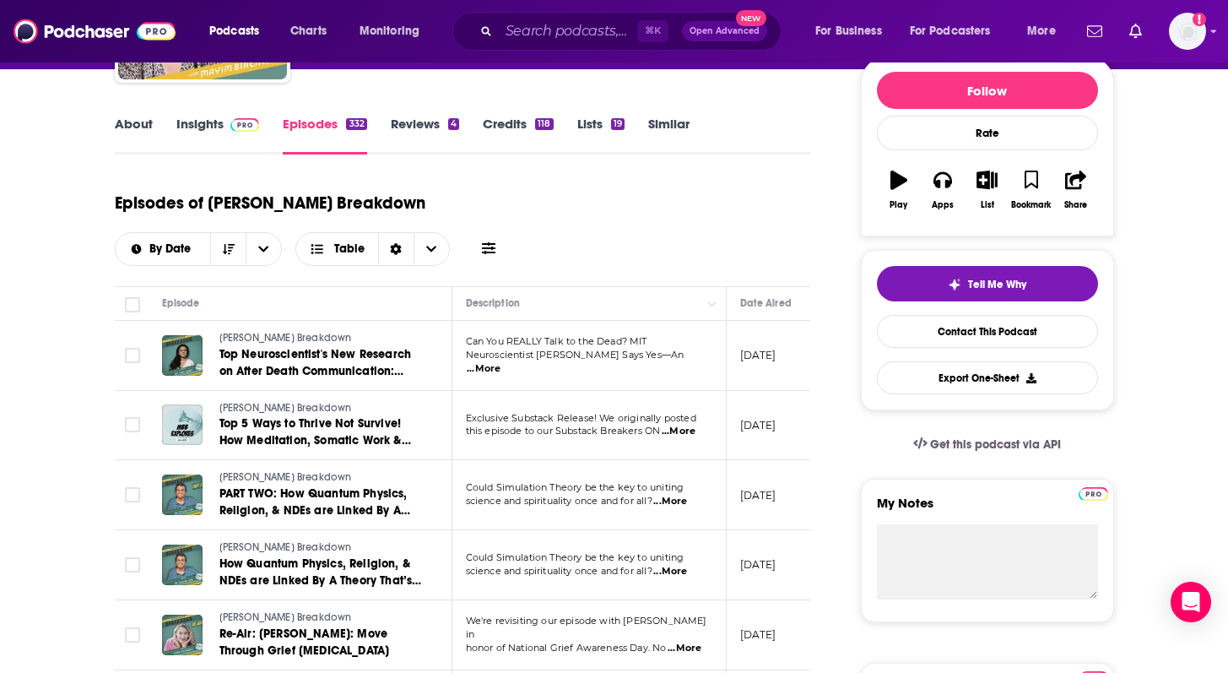
click at [658, 113] on div "About Insights Episodes 332 Reviews 4 Credits 118 Lists 19 Similar" at bounding box center [463, 133] width 696 height 41
click at [660, 121] on link "Similar" at bounding box center [668, 135] width 41 height 39
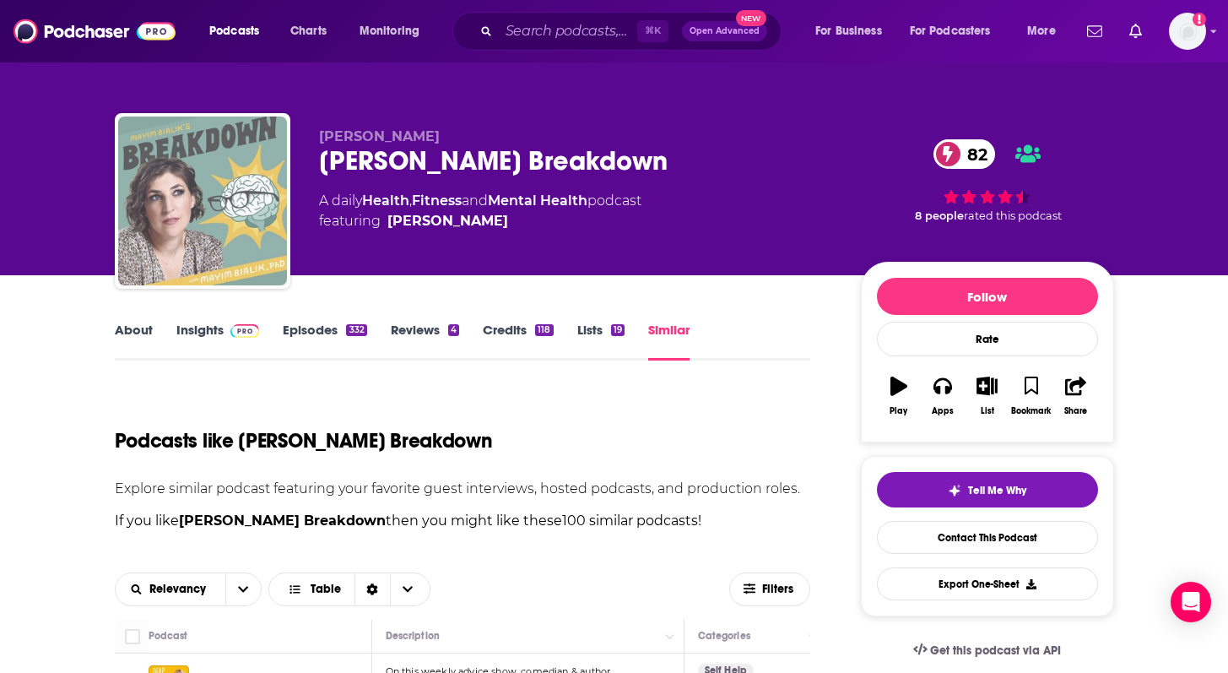
click at [274, 180] on img "Mayim Bialik's Breakdown" at bounding box center [202, 200] width 169 height 169
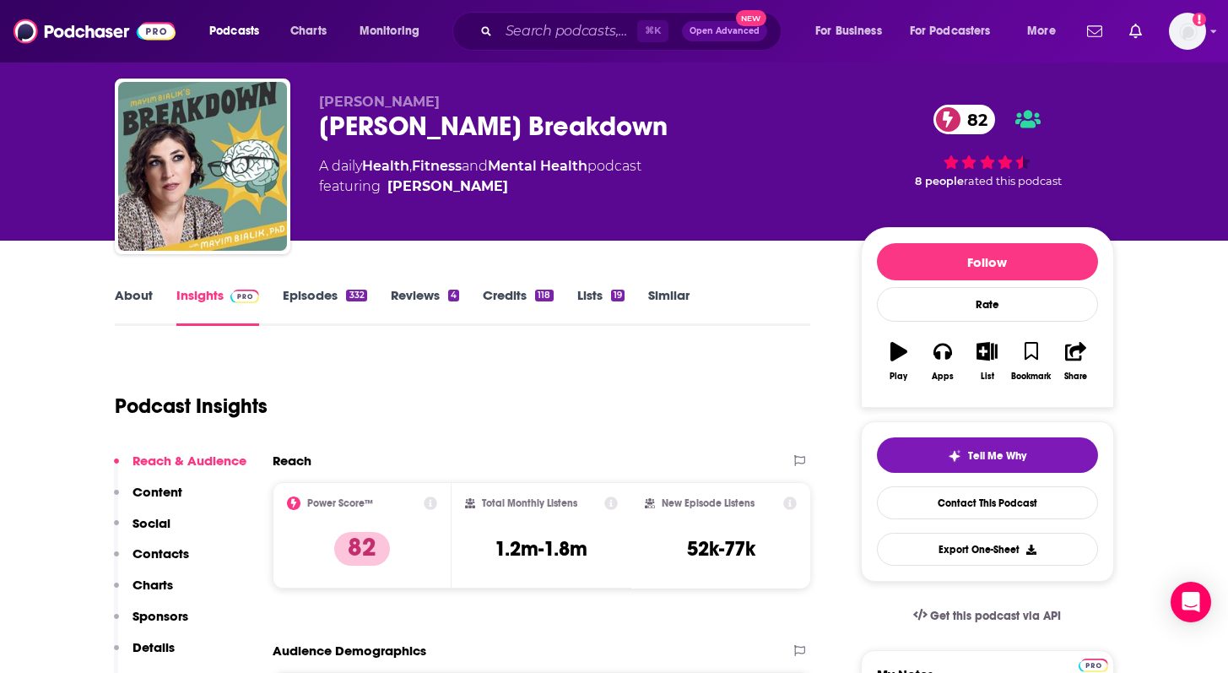
scroll to position [242, 0]
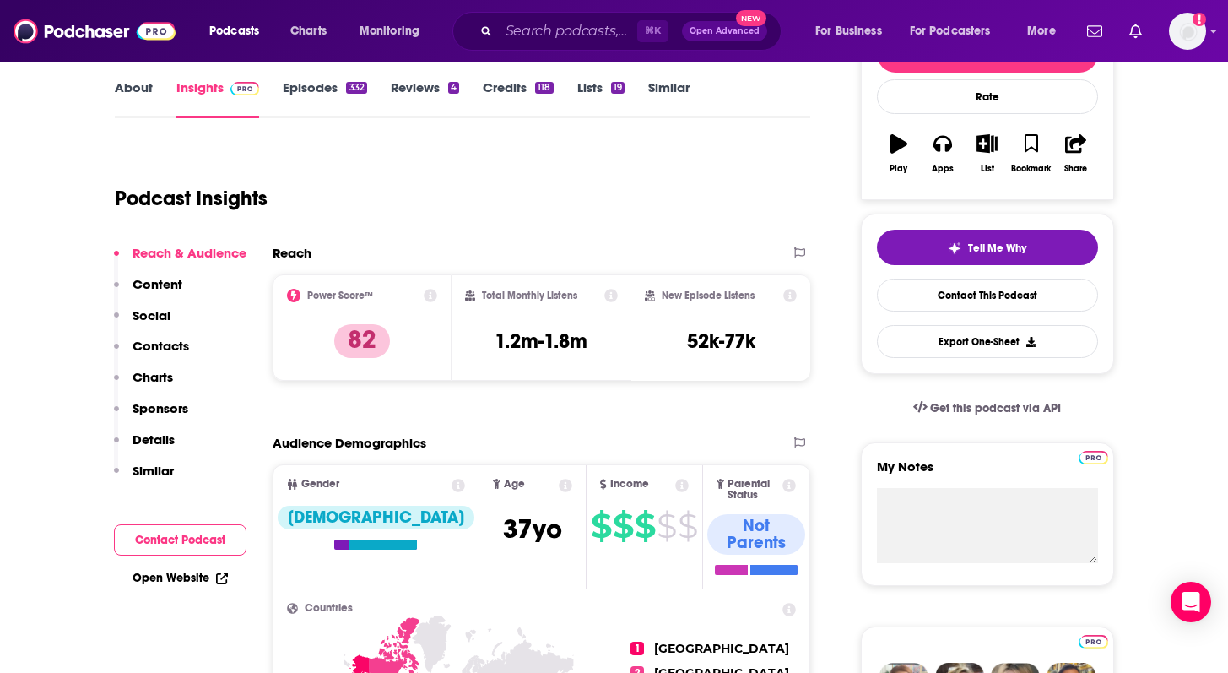
click at [152, 279] on p "Content" at bounding box center [158, 284] width 50 height 16
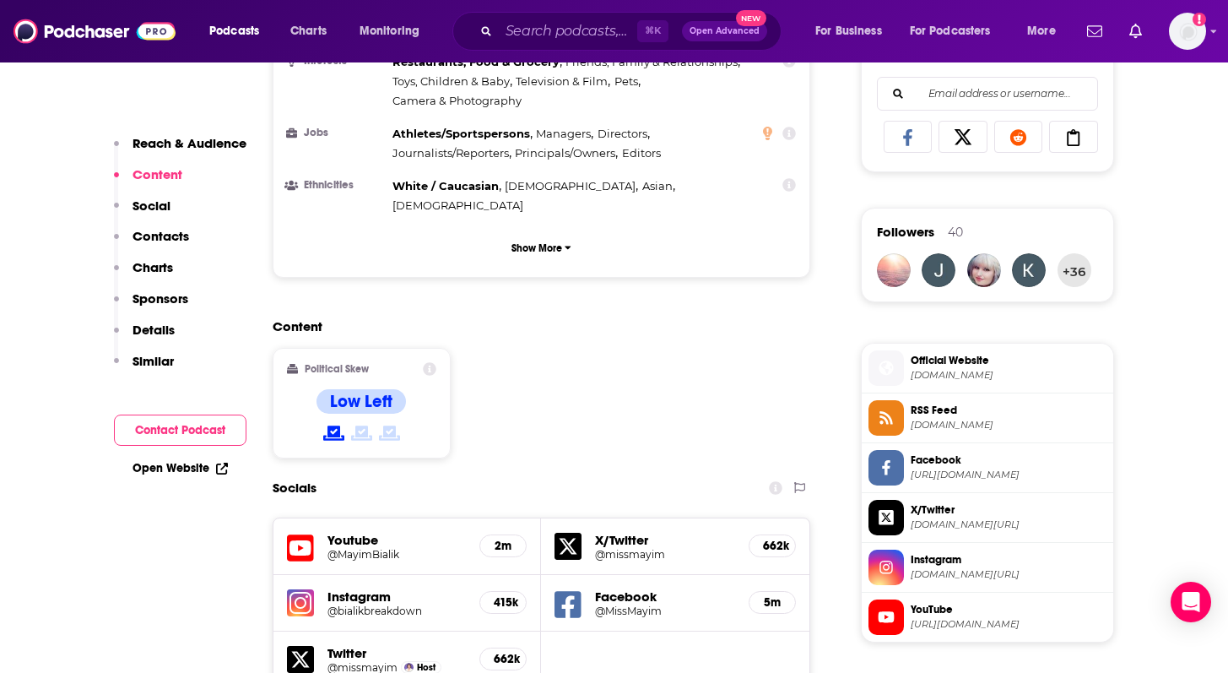
scroll to position [1094, 0]
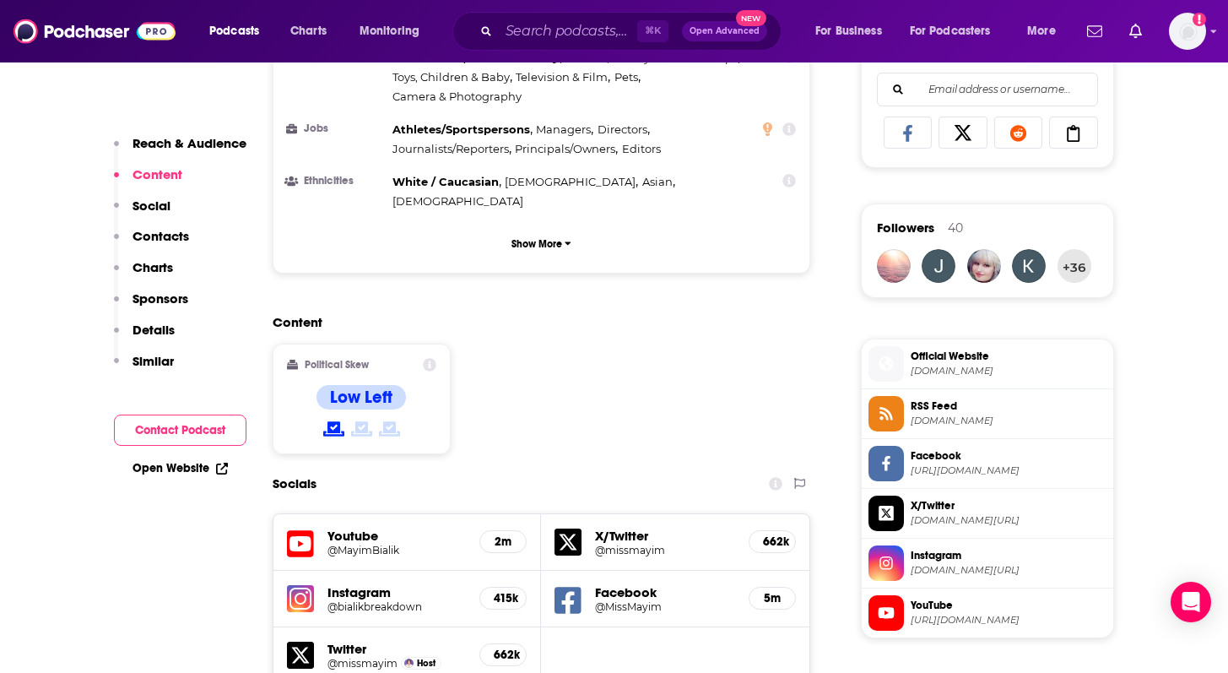
click at [171, 244] on p "Contacts" at bounding box center [161, 236] width 57 height 16
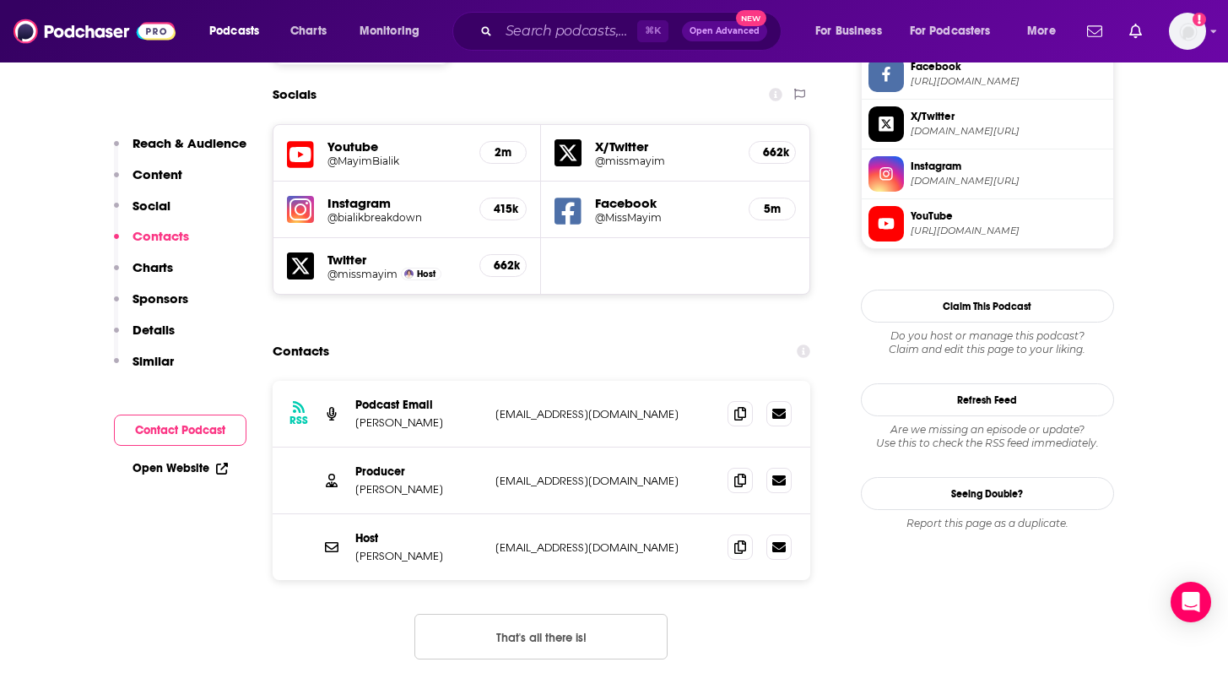
scroll to position [1507, 0]
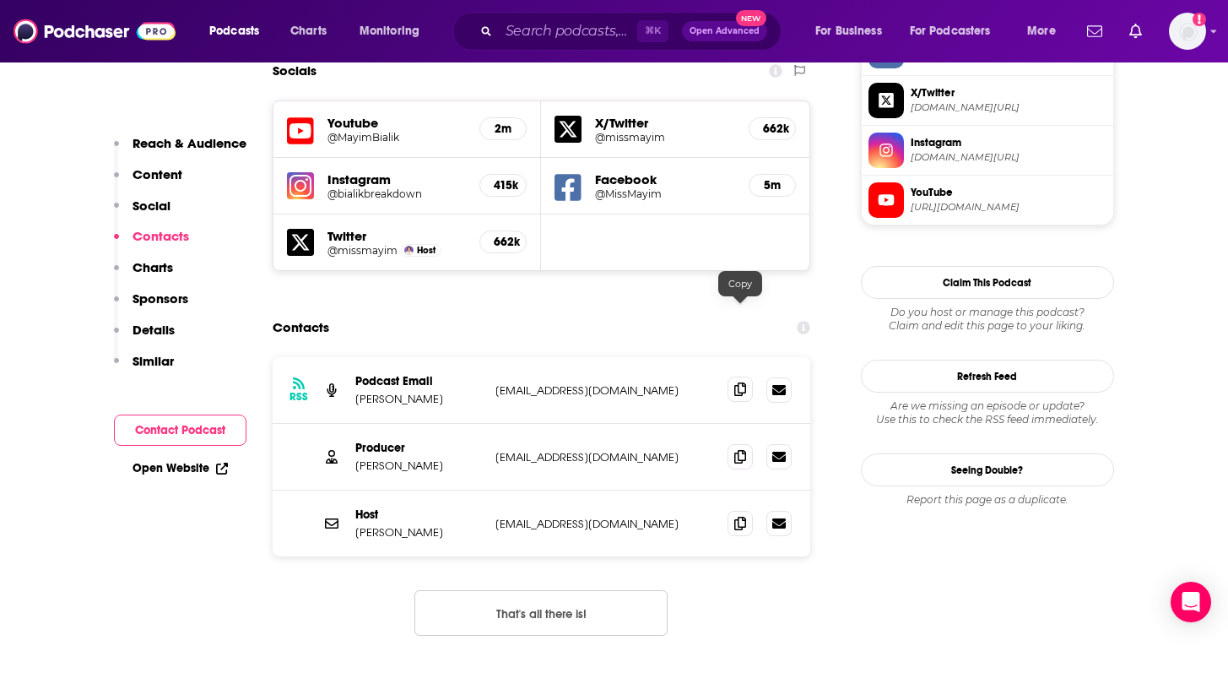
click at [736, 382] on icon at bounding box center [740, 389] width 12 height 14
click at [738, 449] on icon at bounding box center [740, 456] width 12 height 14
click at [744, 382] on icon at bounding box center [740, 389] width 12 height 14
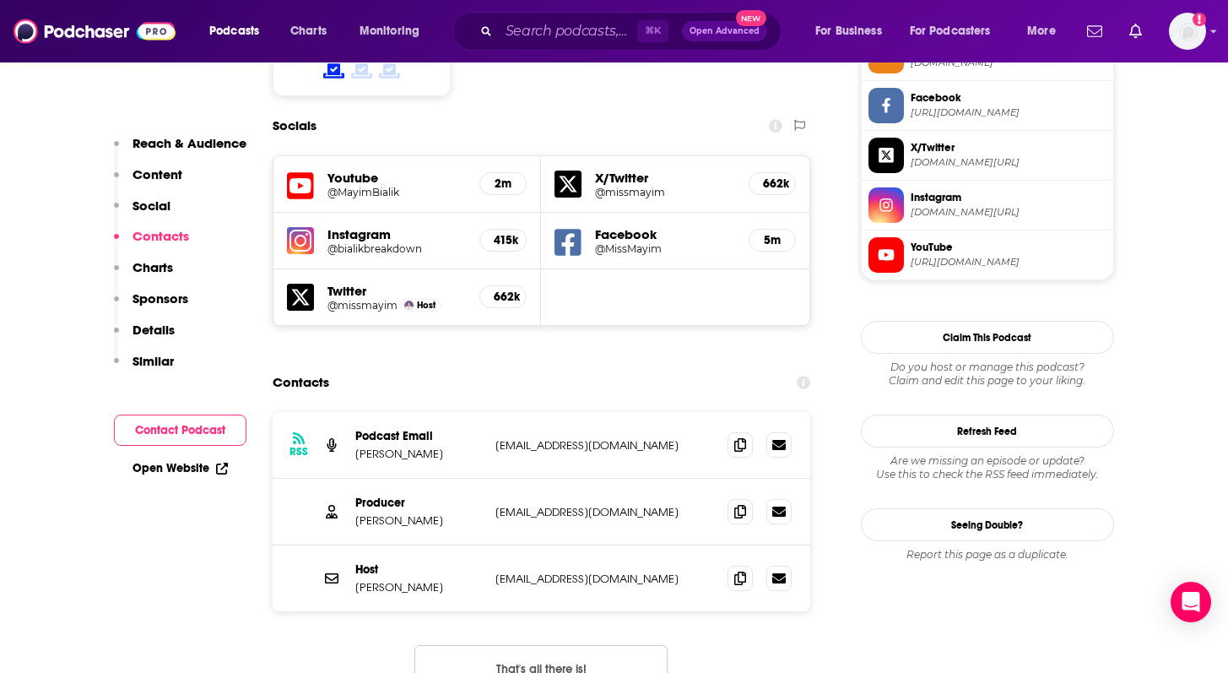
scroll to position [1205, 0]
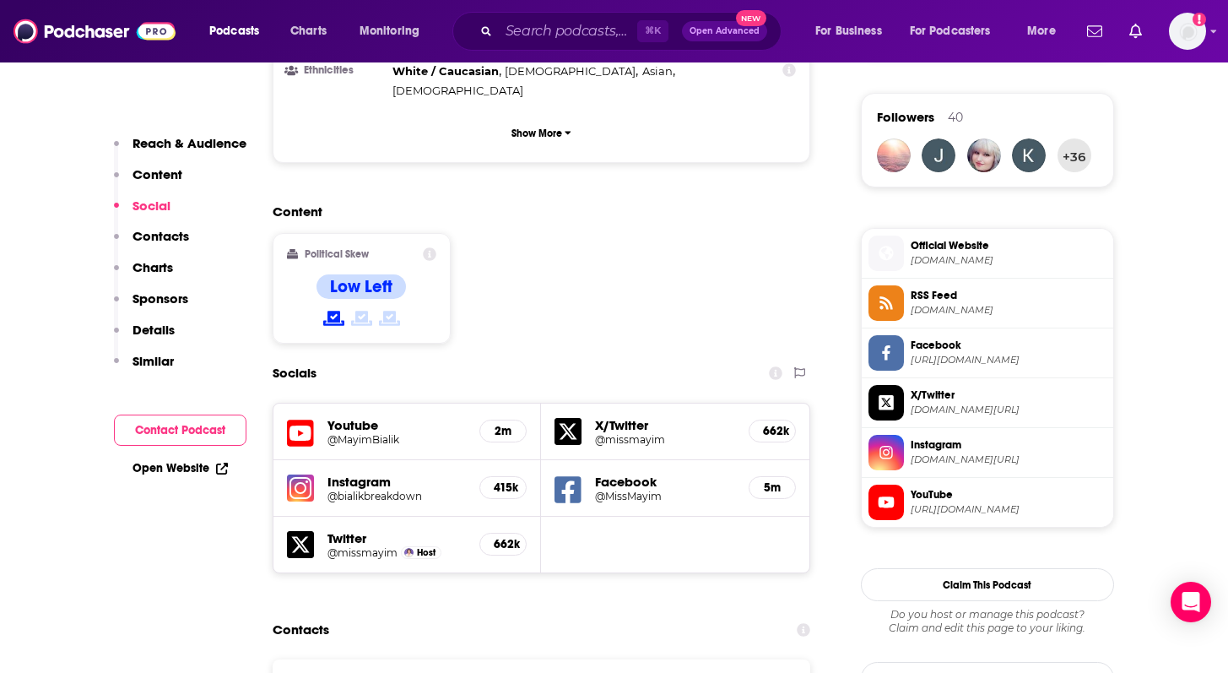
click at [151, 135] on p "Reach & Audience" at bounding box center [190, 143] width 114 height 16
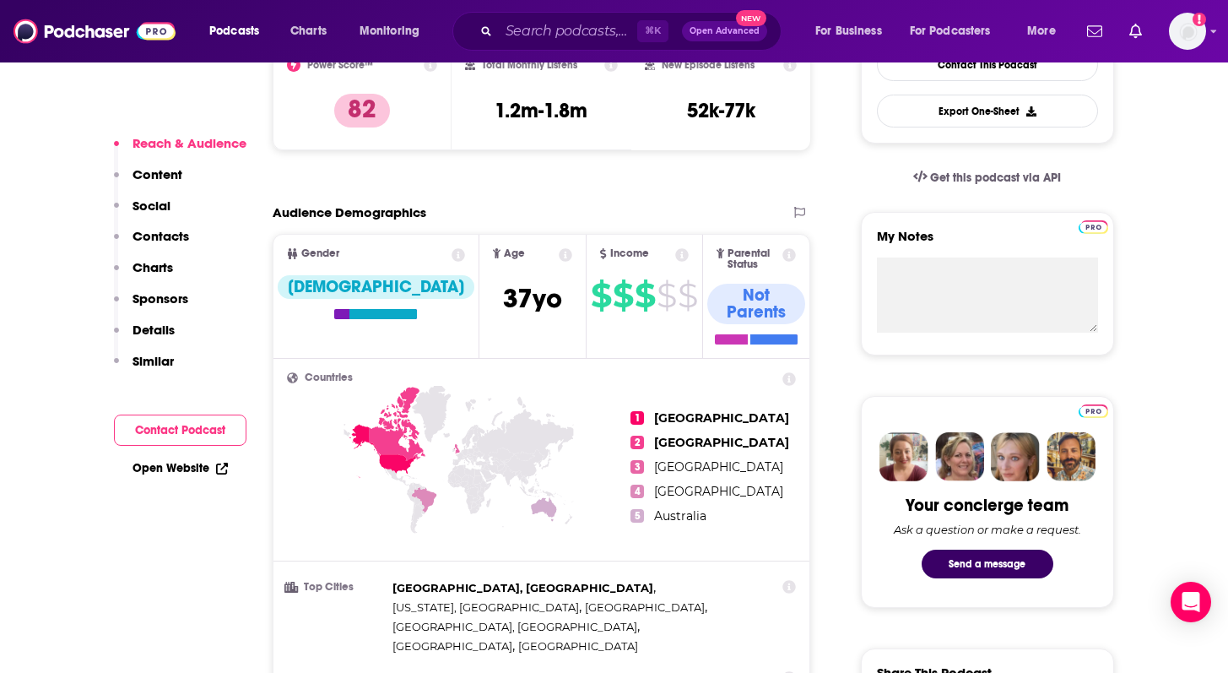
scroll to position [252, 0]
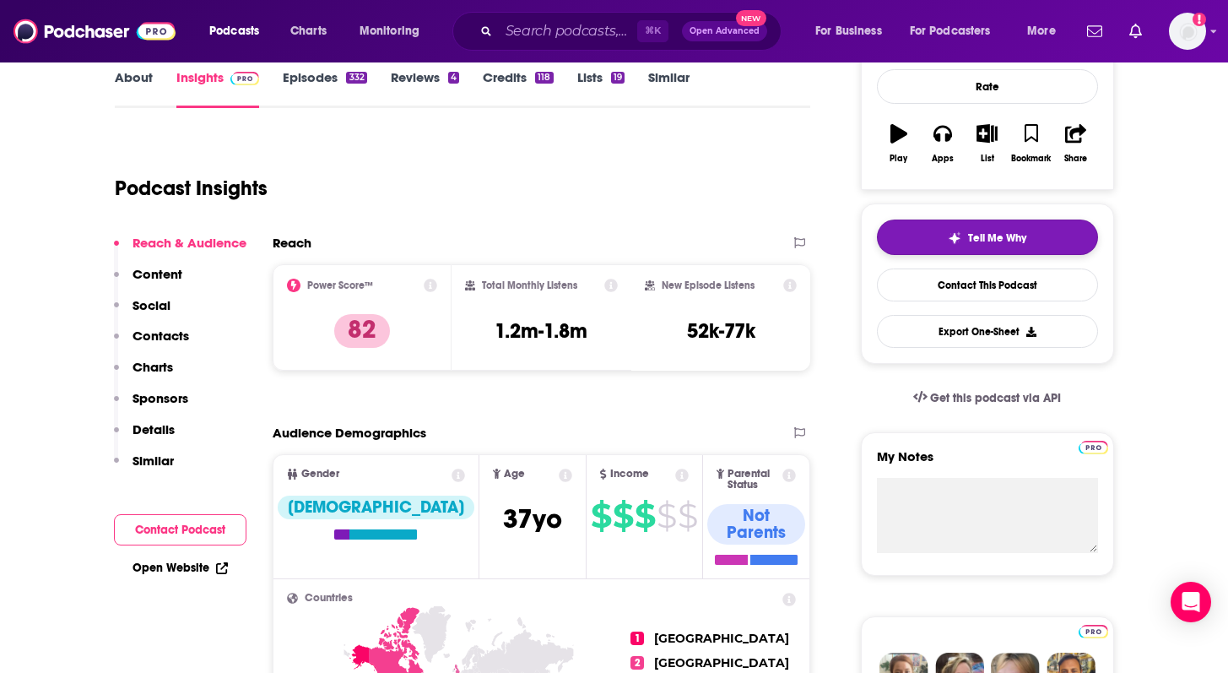
click at [951, 230] on button "Tell Me Why" at bounding box center [987, 236] width 221 height 35
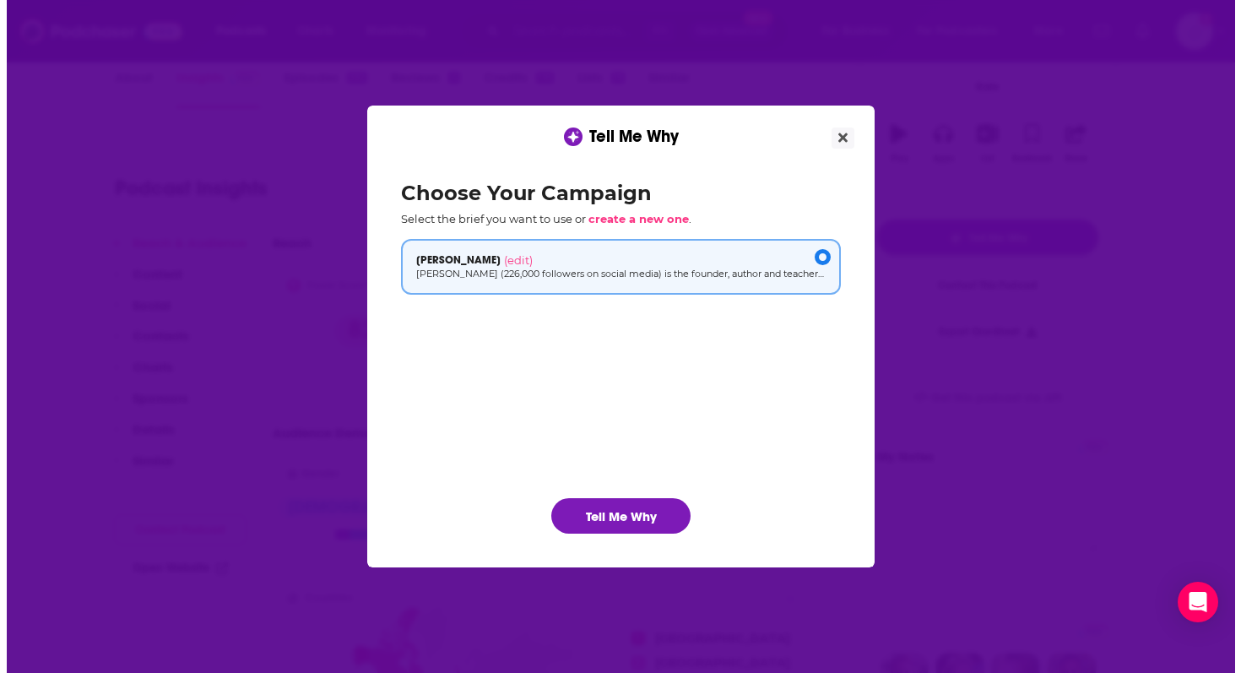
scroll to position [0, 0]
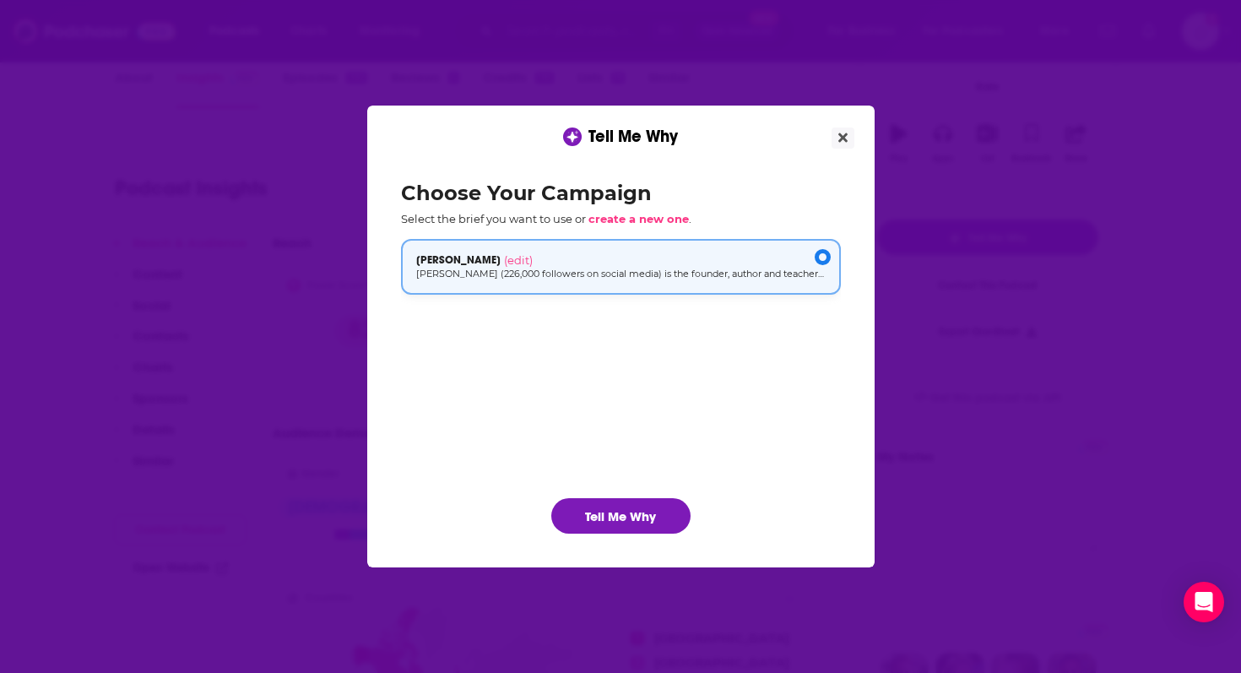
click at [642, 267] on p "[PERSON_NAME] (226,000 followers on social media) is the founder, author and te…" at bounding box center [620, 274] width 409 height 14
click at [638, 525] on button "Tell Me Why" at bounding box center [620, 515] width 139 height 35
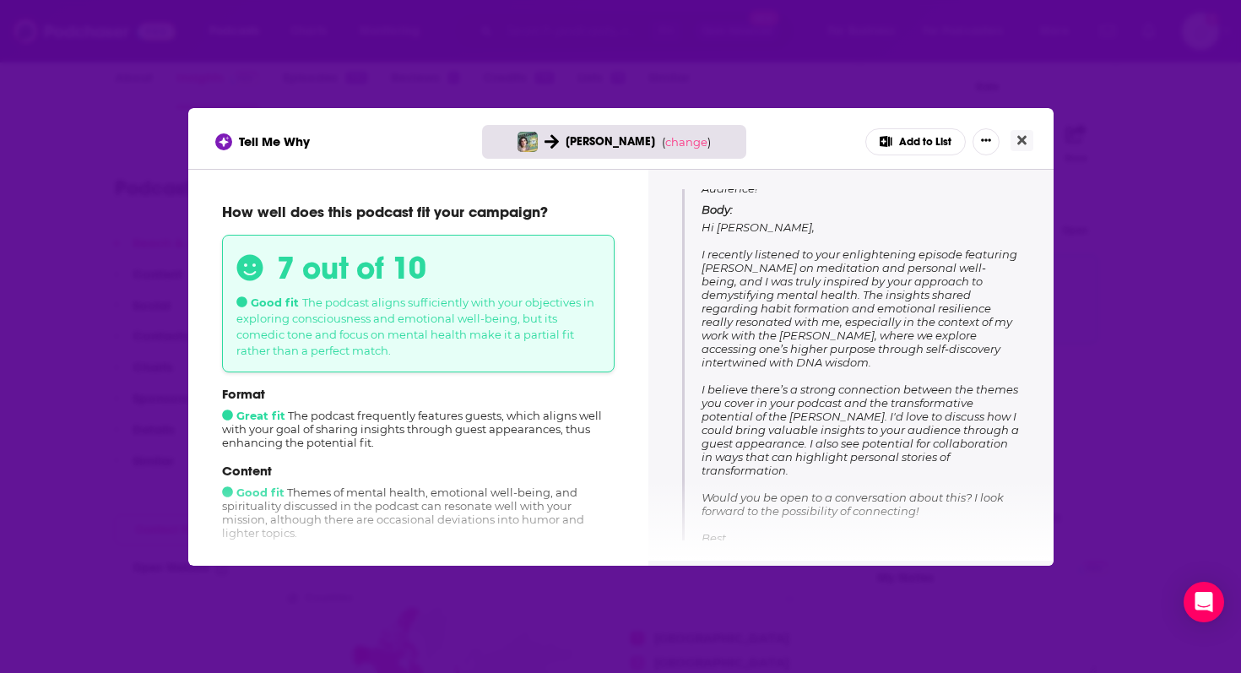
scroll to position [252, 0]
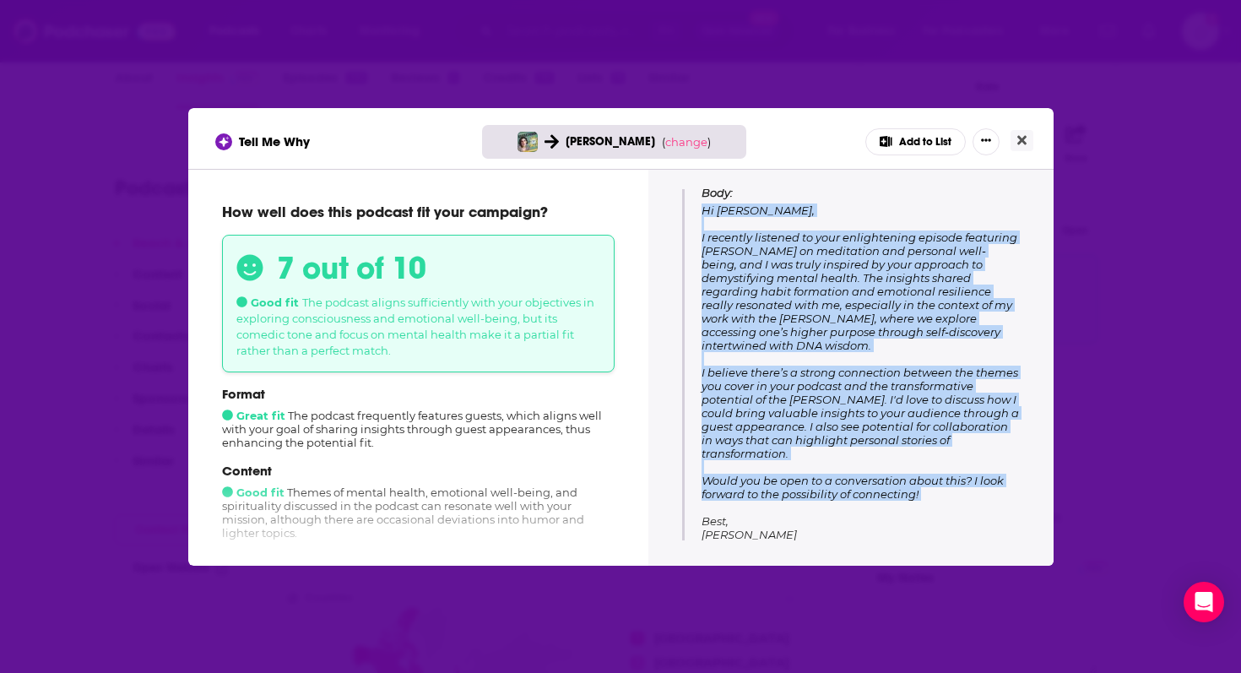
drag, startPoint x: 702, startPoint y: 260, endPoint x: 966, endPoint y: 474, distance: 339.8
click at [966, 474] on p "Body: Hi [PERSON_NAME], I recently listened to your enlightening episode featur…" at bounding box center [861, 370] width 318 height 369
copy span "Hi [PERSON_NAME], I recently listened to your enlightening episode featuring [P…"
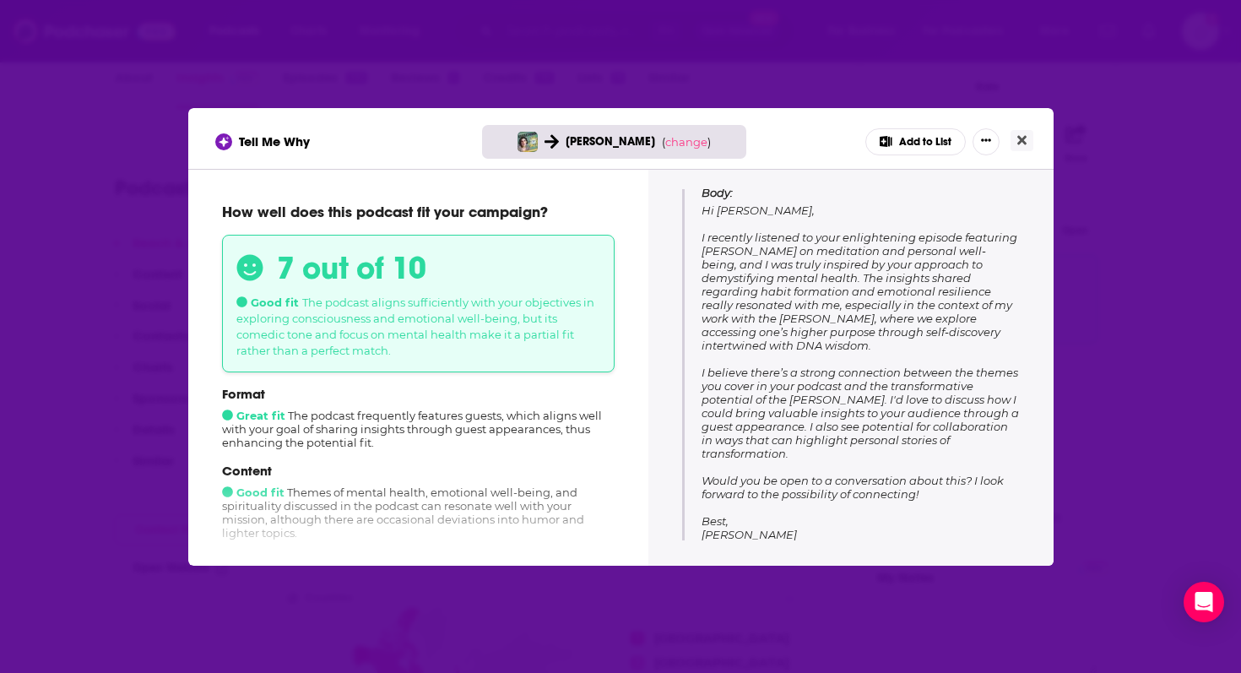
click at [810, 246] on span "Hi [PERSON_NAME], I recently listened to your enlightening episode featuring [P…" at bounding box center [860, 378] width 317 height 351
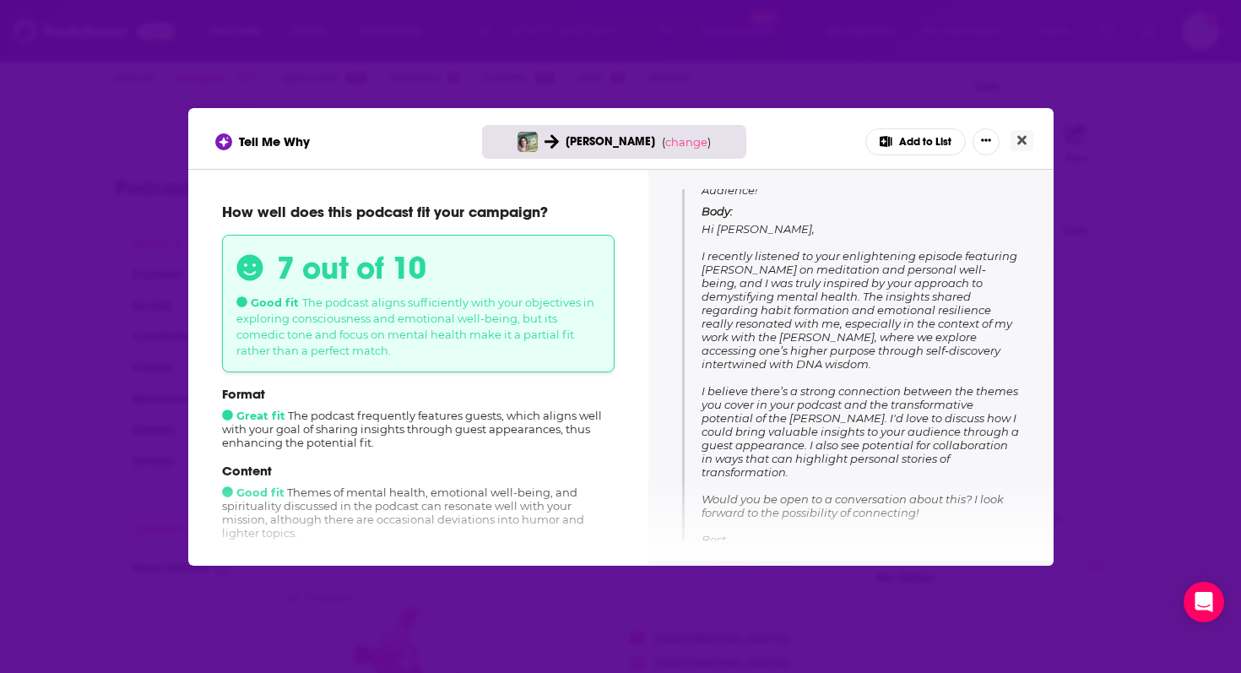
scroll to position [237, 0]
drag, startPoint x: 925, startPoint y: 474, endPoint x: 702, endPoint y: 471, distance: 223.7
click at [702, 471] on p "Body: Hi [PERSON_NAME], I recently listened to your enlightening episode featur…" at bounding box center [861, 385] width 318 height 369
copy span "Would you be open to a conversation about this? I look forward to the possibili…"
click at [819, 287] on span "Hi [PERSON_NAME], I recently listened to your enlightening episode featuring [P…" at bounding box center [860, 394] width 317 height 351
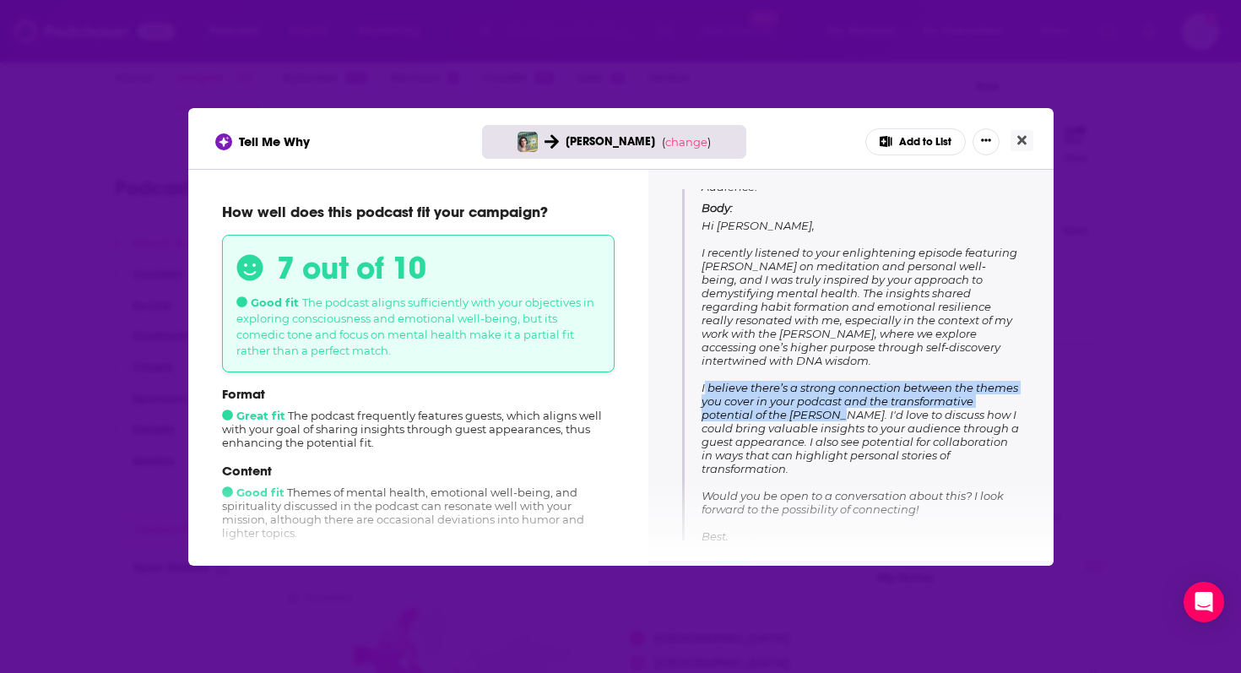
drag, startPoint x: 837, startPoint y: 403, endPoint x: 700, endPoint y: 377, distance: 140.1
click at [700, 377] on div "Subject: Excited to Share Insights on Consciousness with Your Audience! Body: H…" at bounding box center [851, 356] width 338 height 425
copy span "I believe there’s a strong connection between the themes you cover in your podc…"
click at [1017, 135] on icon "Close" at bounding box center [1021, 140] width 9 height 14
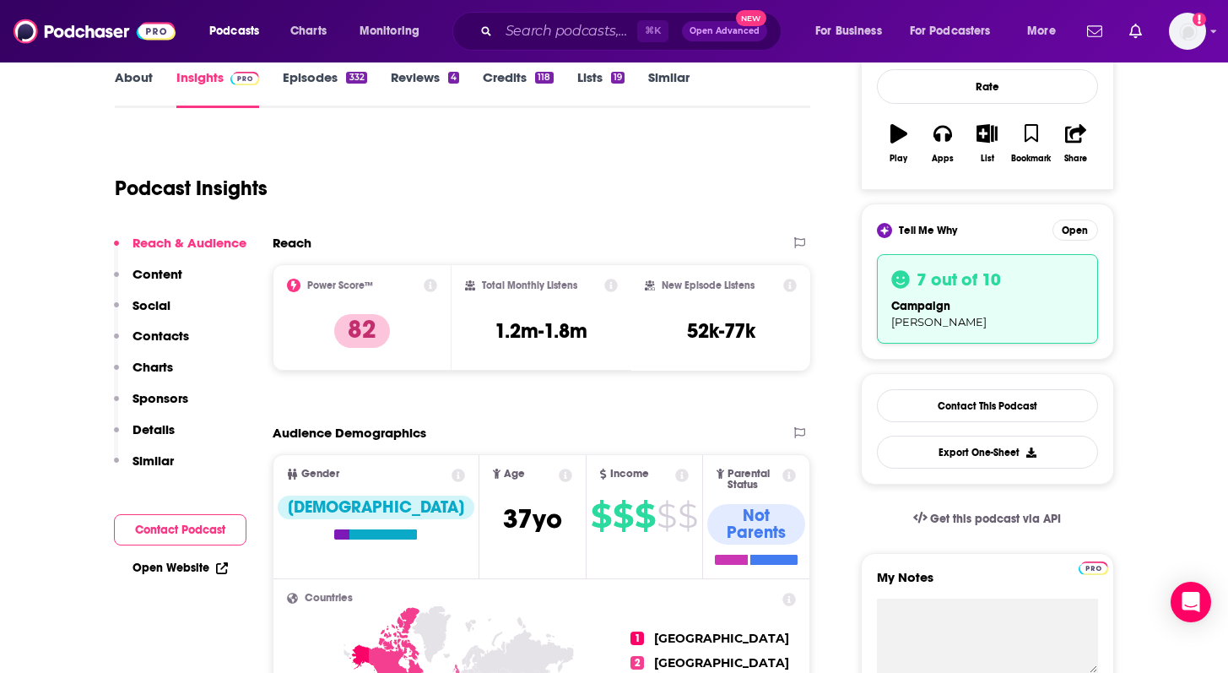
scroll to position [0, 0]
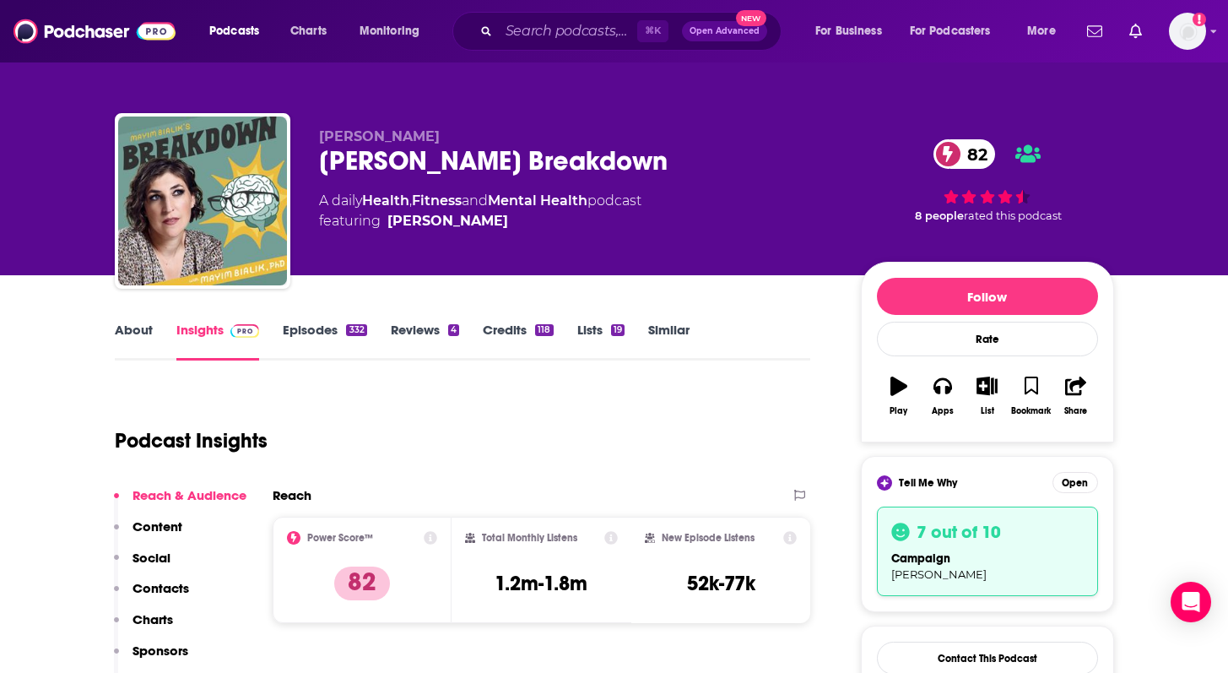
drag, startPoint x: 655, startPoint y: 171, endPoint x: 303, endPoint y: 161, distance: 352.1
click at [303, 161] on div "[PERSON_NAME] [PERSON_NAME] Breakdown 82 A daily Health , Fitness and Mental He…" at bounding box center [615, 204] width 1000 height 182
copy h2 "[PERSON_NAME] Breakdown"
click at [712, 180] on div "[PERSON_NAME] [PERSON_NAME] Breakdown 82 A daily Health , Fitness and Mental He…" at bounding box center [576, 195] width 515 height 135
drag, startPoint x: 652, startPoint y: 168, endPoint x: 297, endPoint y: 154, distance: 354.8
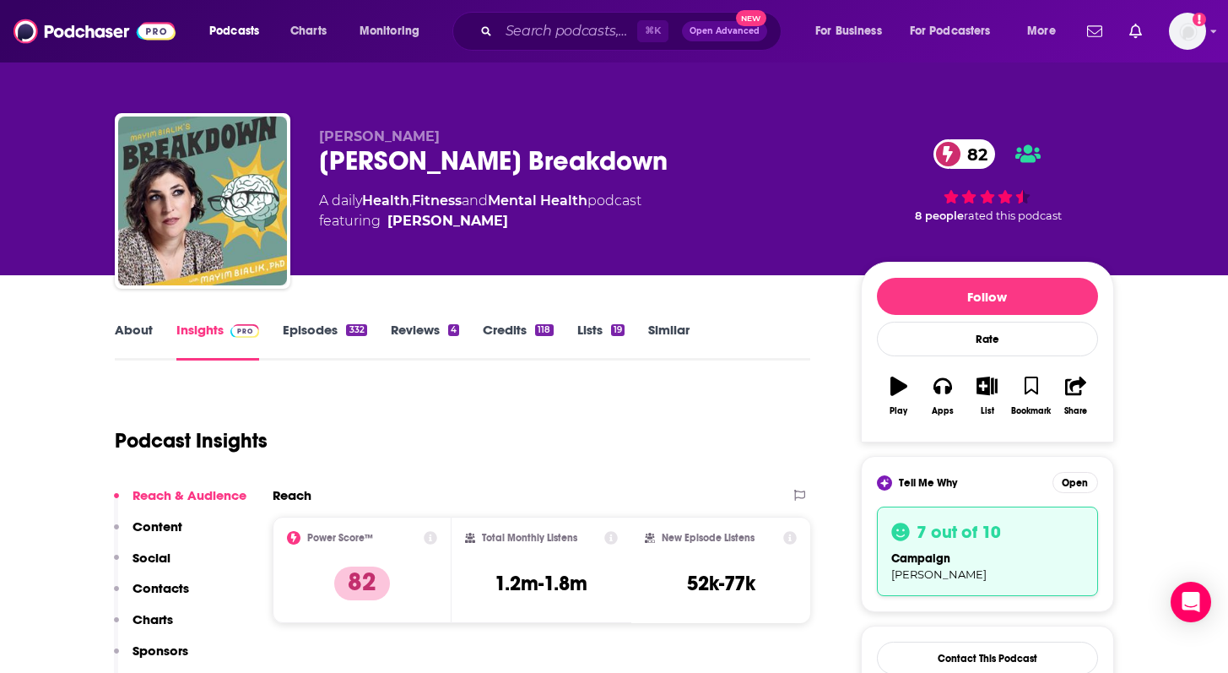
click at [297, 154] on div "[PERSON_NAME] [PERSON_NAME] Breakdown 82 A daily Health , Fitness and Mental He…" at bounding box center [615, 204] width 1000 height 182
copy h2 "[PERSON_NAME] Breakdown"
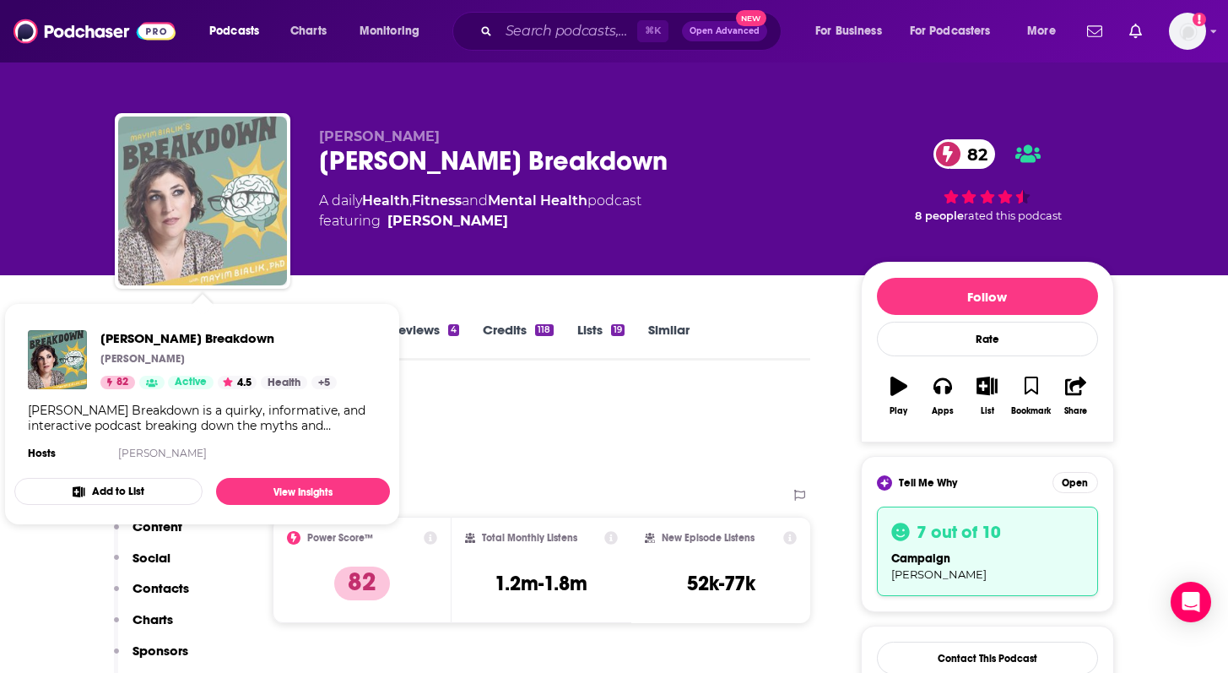
click at [190, 141] on img "Mayim Bialik's Breakdown" at bounding box center [202, 200] width 169 height 169
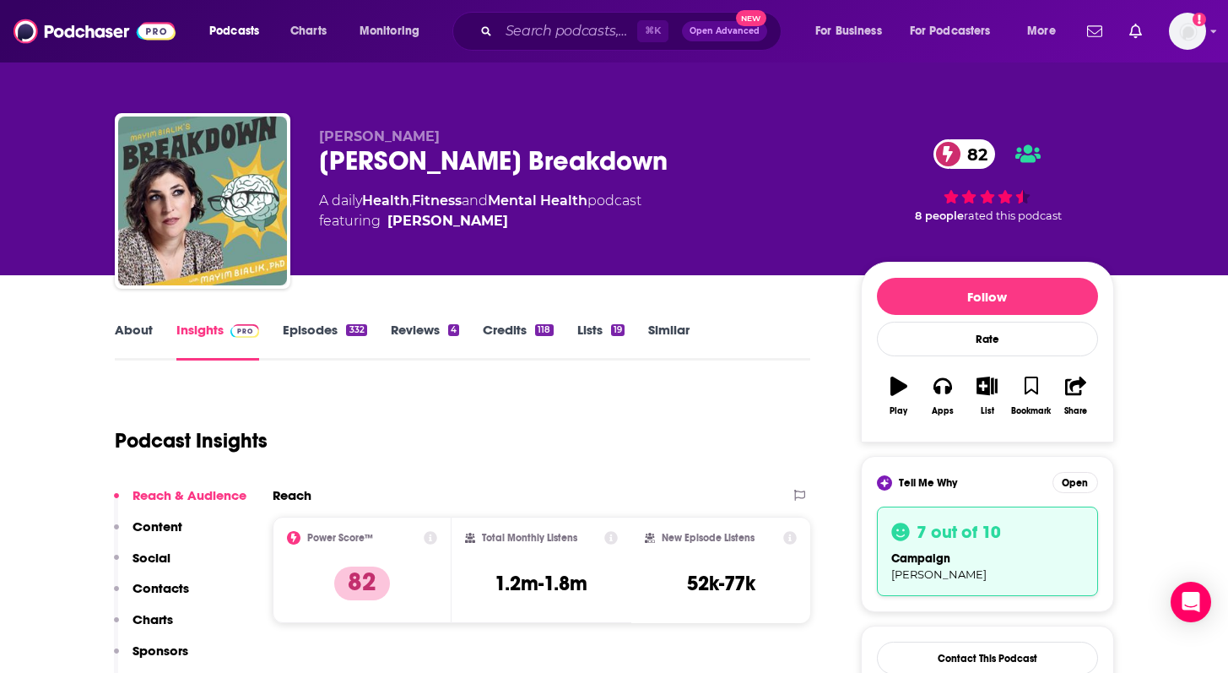
click at [339, 151] on div "[PERSON_NAME] Breakdown 82" at bounding box center [576, 160] width 515 height 33
click at [351, 159] on div "[PERSON_NAME] Breakdown 82" at bounding box center [576, 160] width 515 height 33
click at [404, 173] on div "[PERSON_NAME] Breakdown 82" at bounding box center [576, 160] width 515 height 33
drag, startPoint x: 447, startPoint y: 159, endPoint x: 458, endPoint y: 162, distance: 11.5
click at [447, 159] on div "[PERSON_NAME] Breakdown 82" at bounding box center [576, 160] width 515 height 33
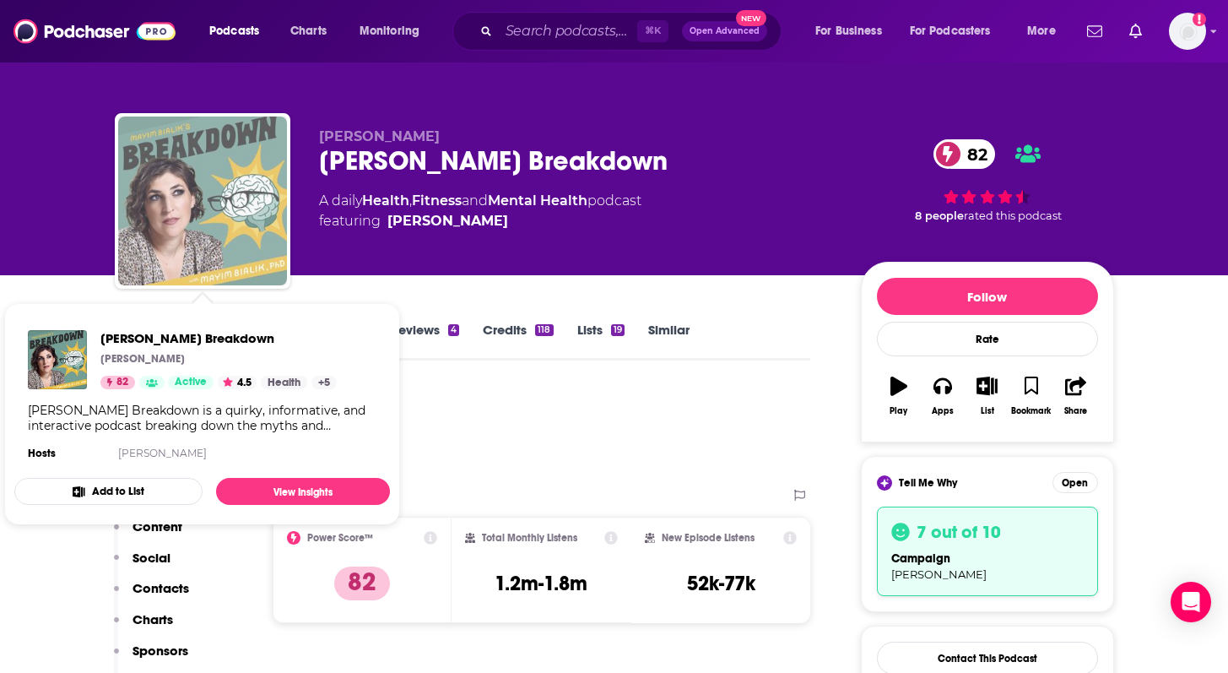
click at [209, 194] on img "Mayim Bialik's Breakdown" at bounding box center [202, 200] width 169 height 169
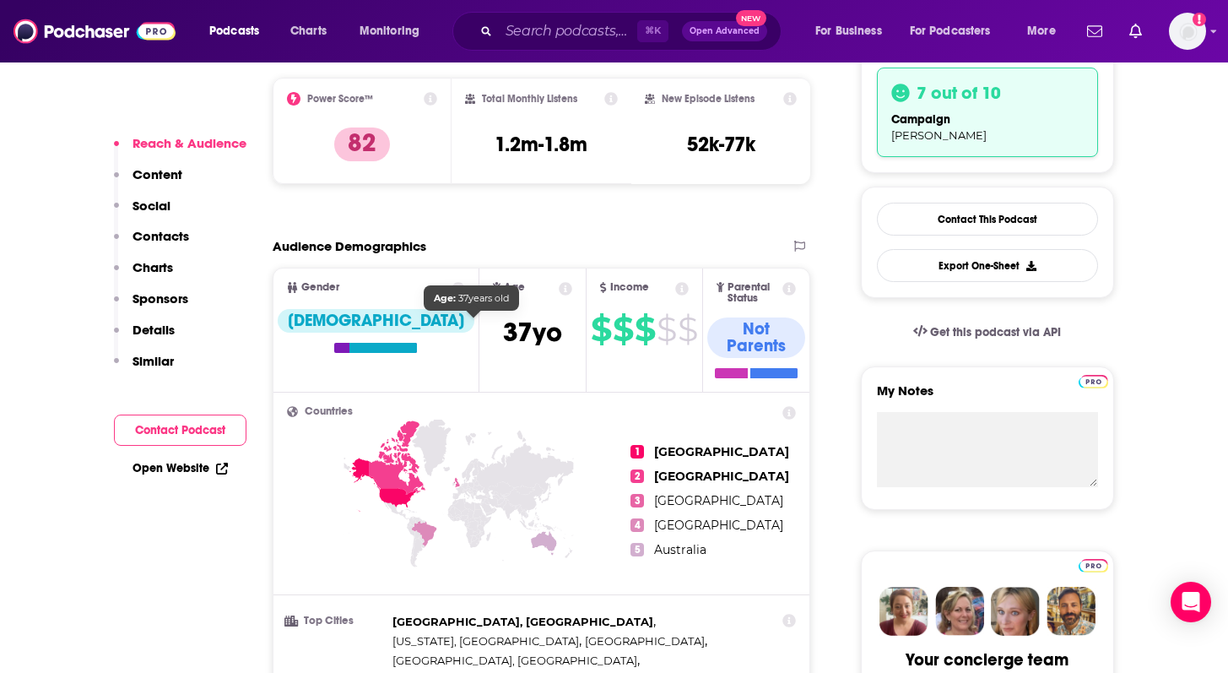
scroll to position [450, 0]
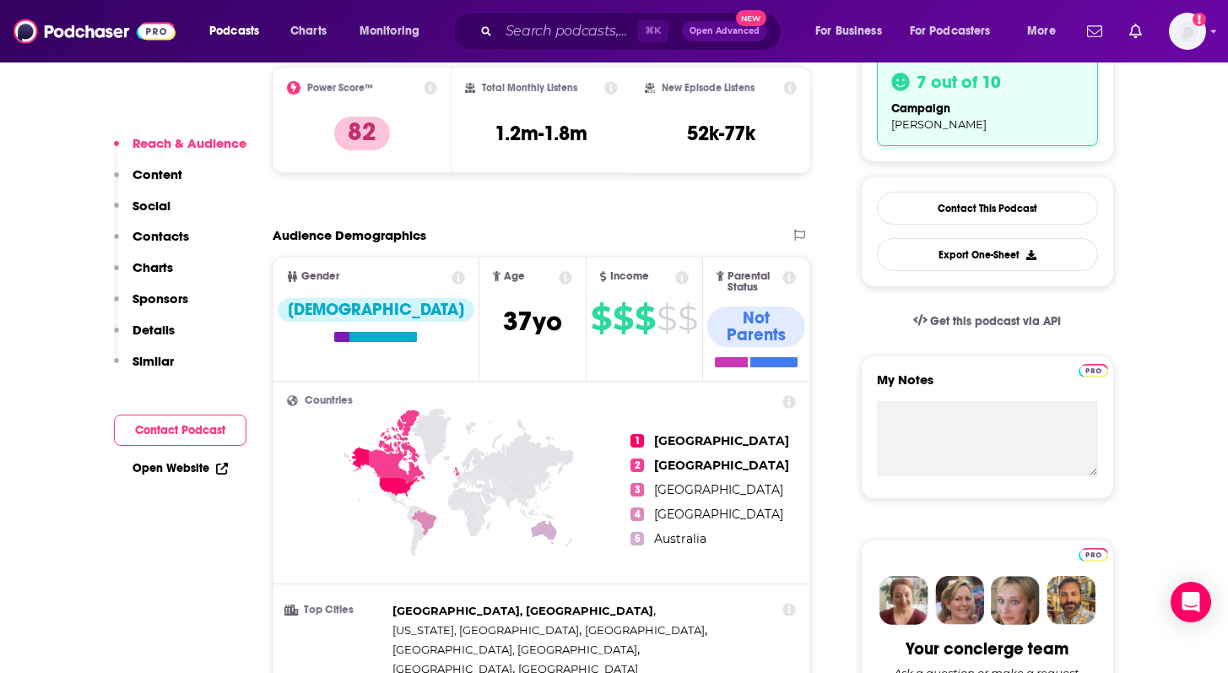
click at [192, 469] on link "Open Website" at bounding box center [180, 468] width 95 height 14
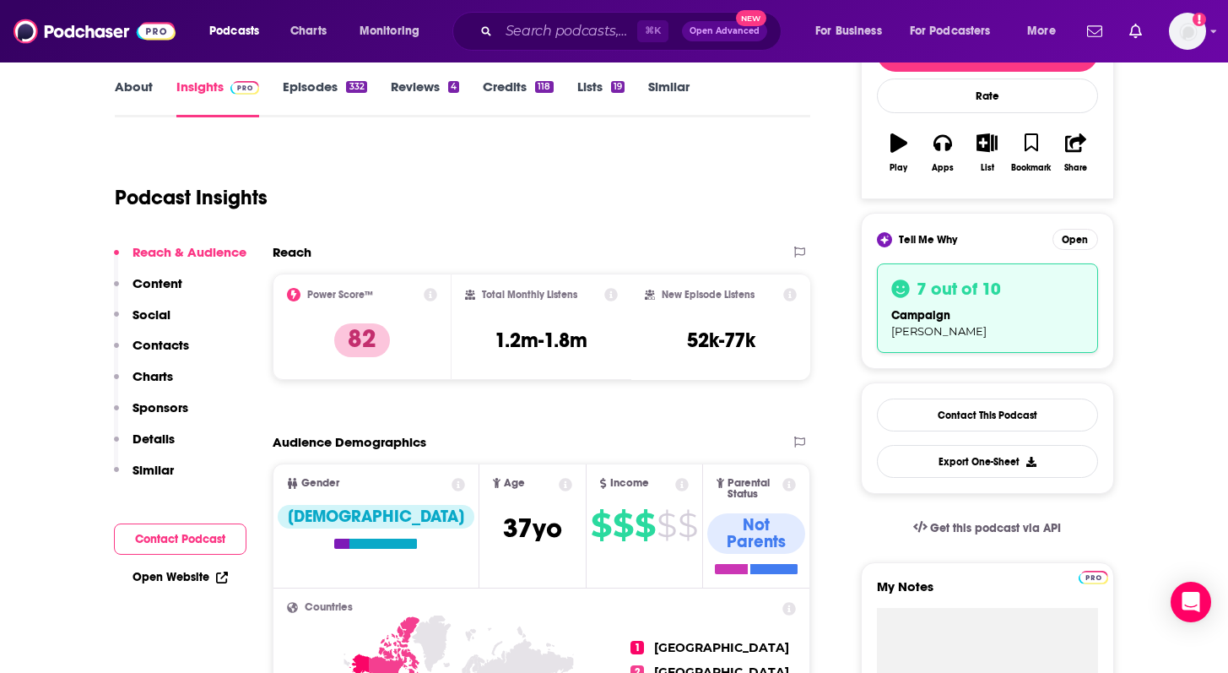
scroll to position [116, 0]
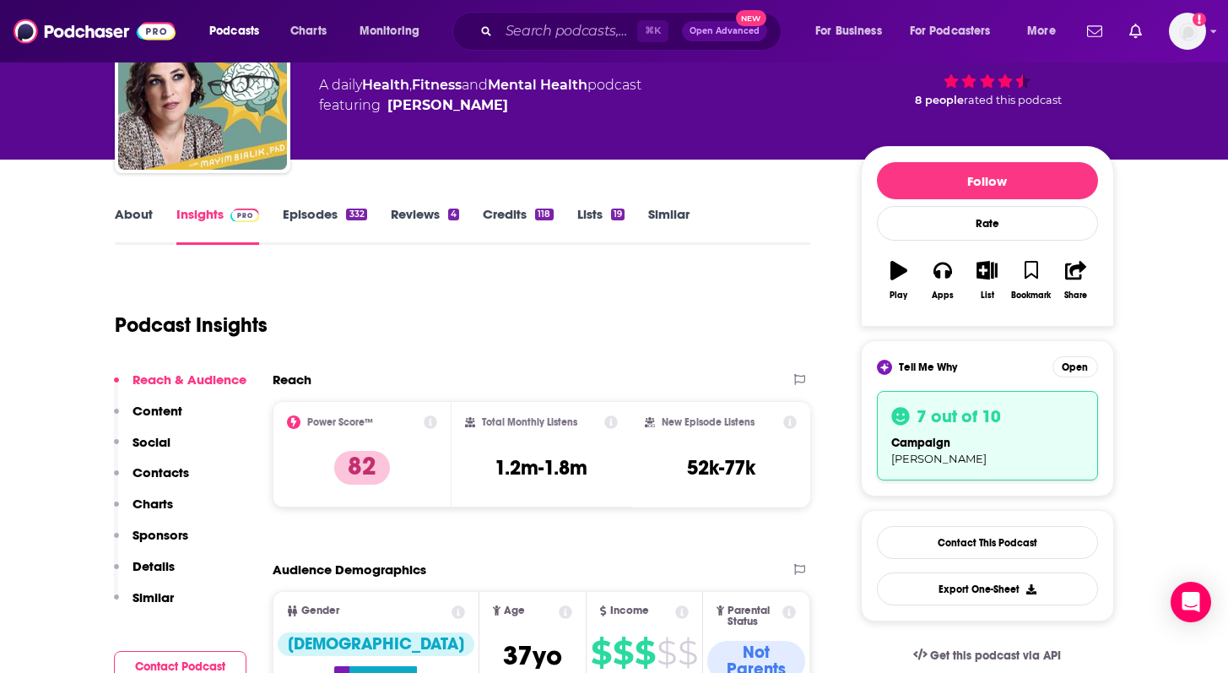
click at [126, 219] on link "About" at bounding box center [134, 225] width 38 height 39
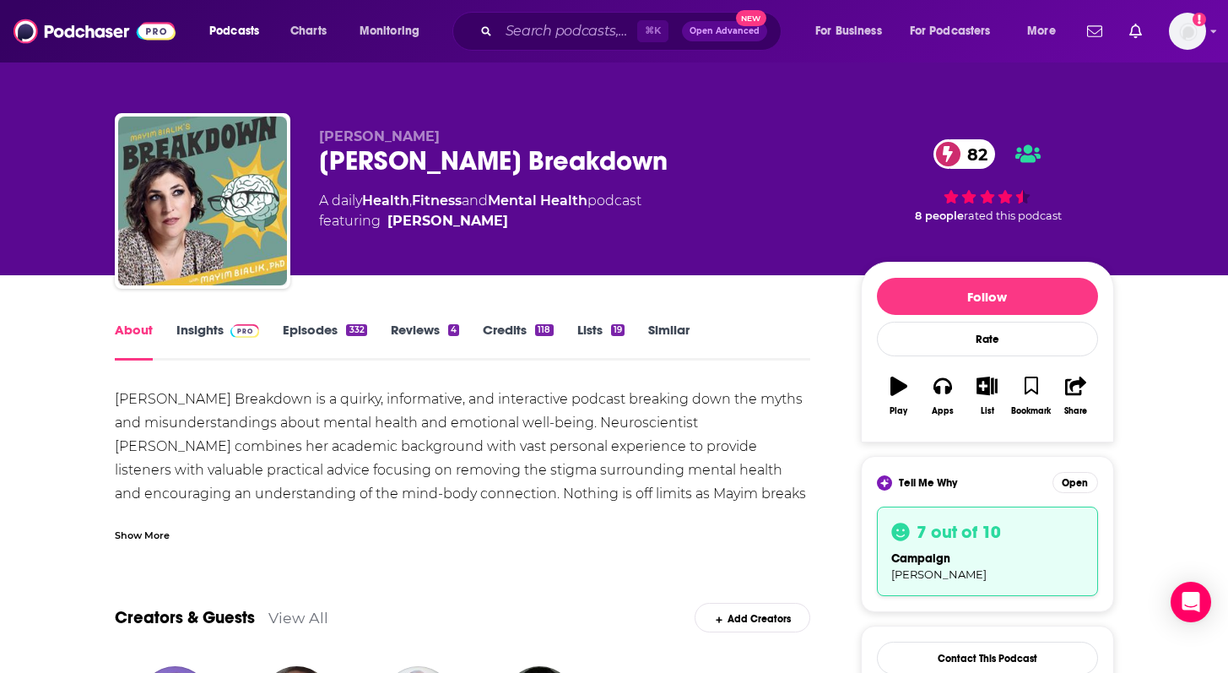
click at [183, 334] on link "Insights" at bounding box center [218, 341] width 84 height 39
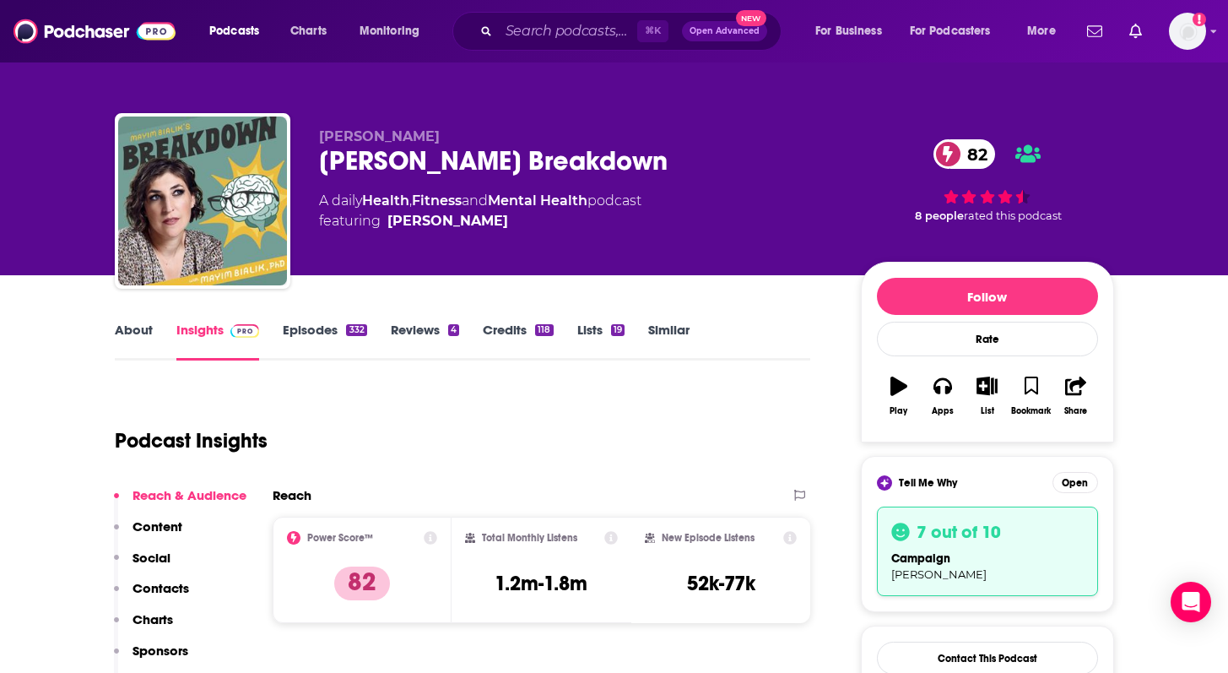
click at [153, 530] on p "Content" at bounding box center [158, 526] width 50 height 16
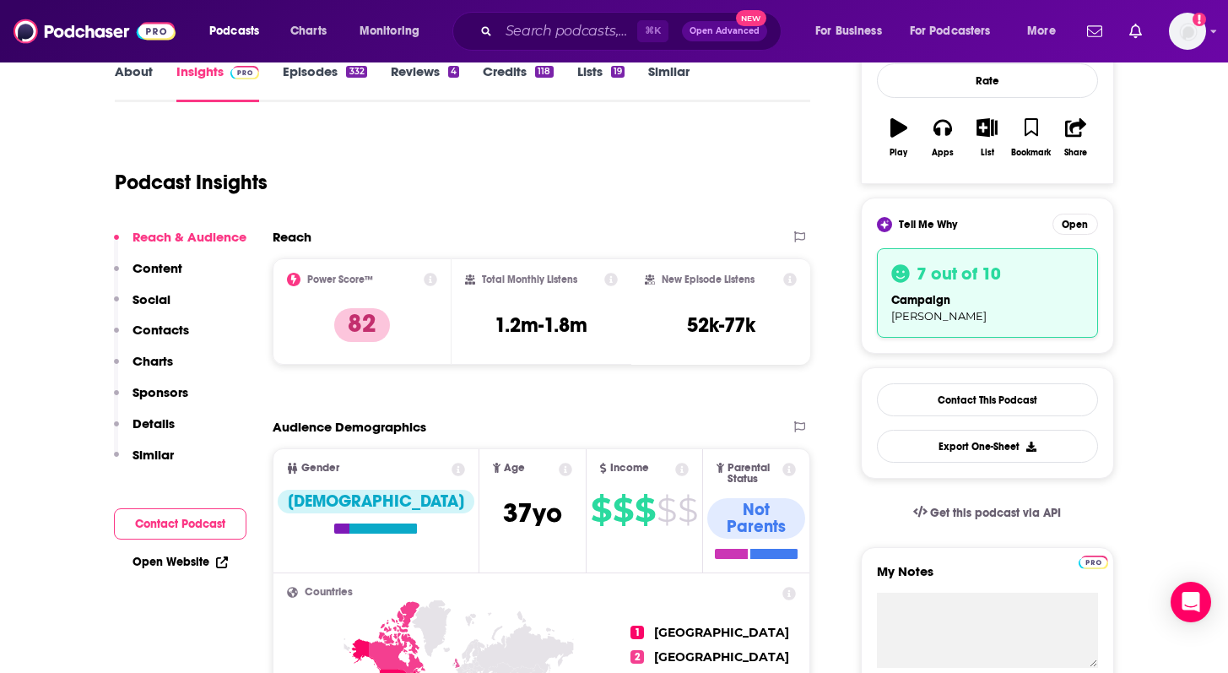
scroll to position [60, 0]
